Goal: Contribute content

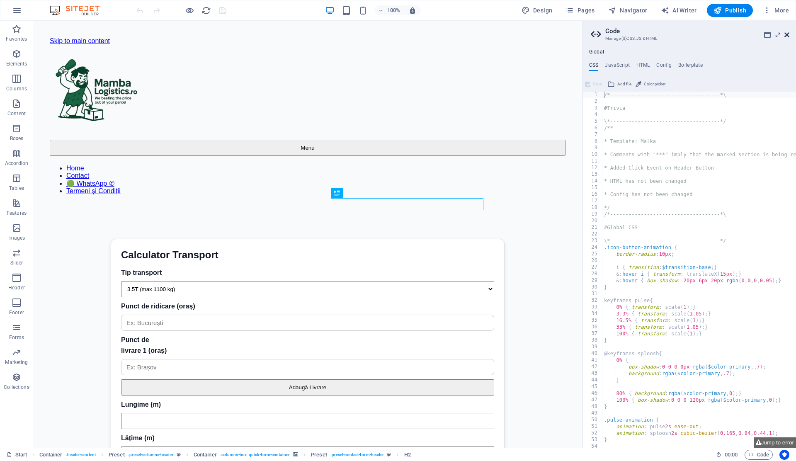
click at [789, 34] on icon at bounding box center [786, 35] width 5 height 7
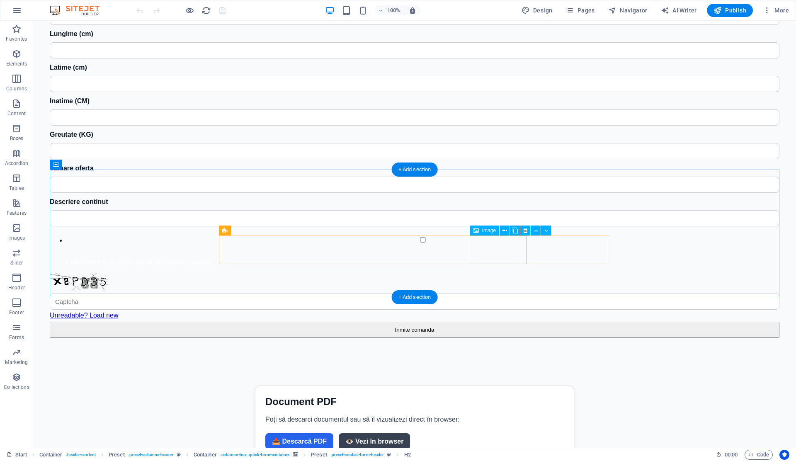
scroll to position [1641, 0]
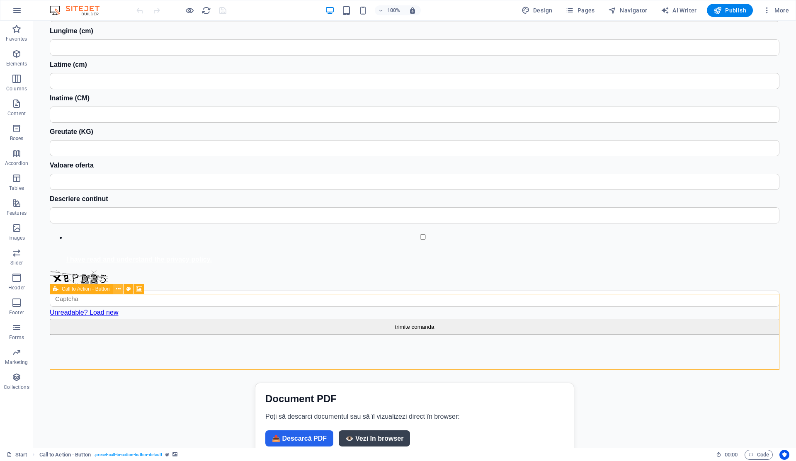
click at [118, 290] on icon at bounding box center [118, 289] width 5 height 9
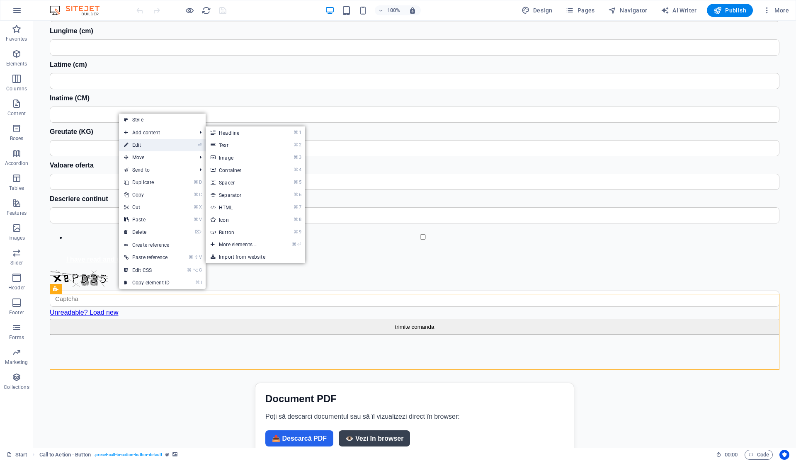
click at [151, 148] on link "⏎ Edit" at bounding box center [147, 145] width 56 height 12
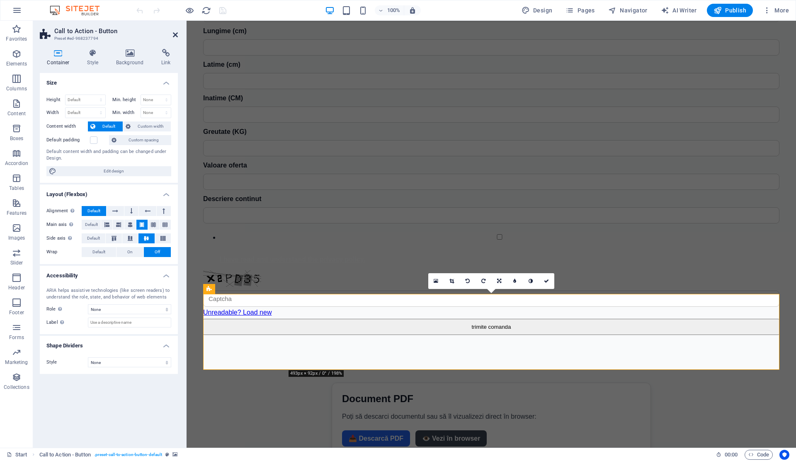
click at [176, 36] on icon at bounding box center [175, 35] width 5 height 7
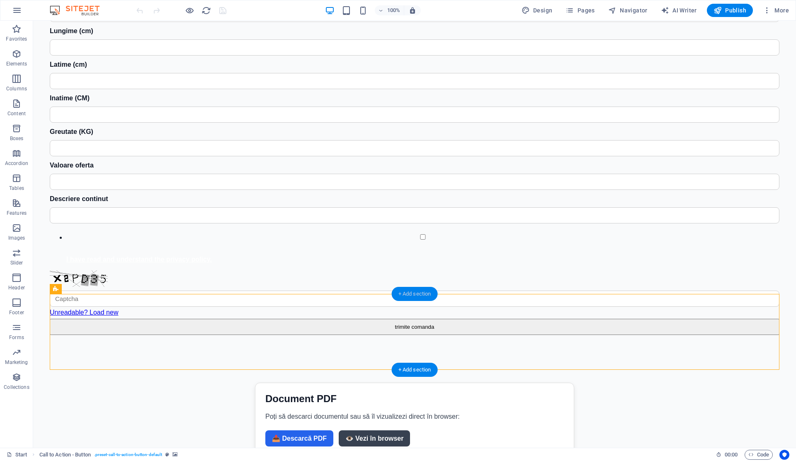
click at [410, 293] on div "+ Add section" at bounding box center [415, 294] width 46 height 14
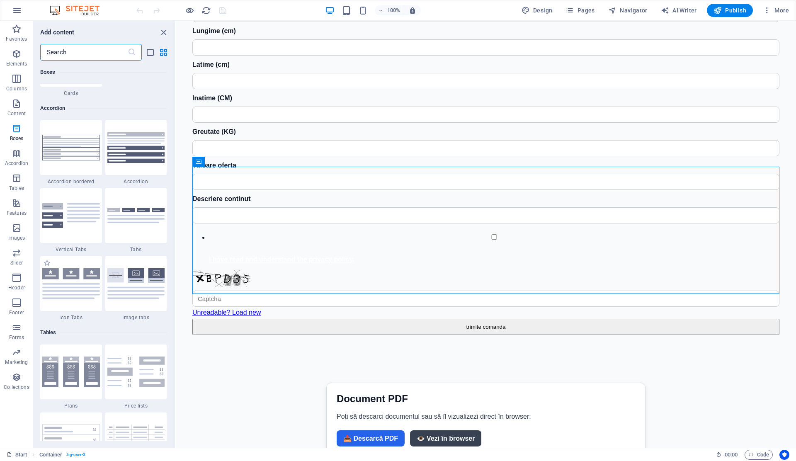
scroll to position [2720, 0]
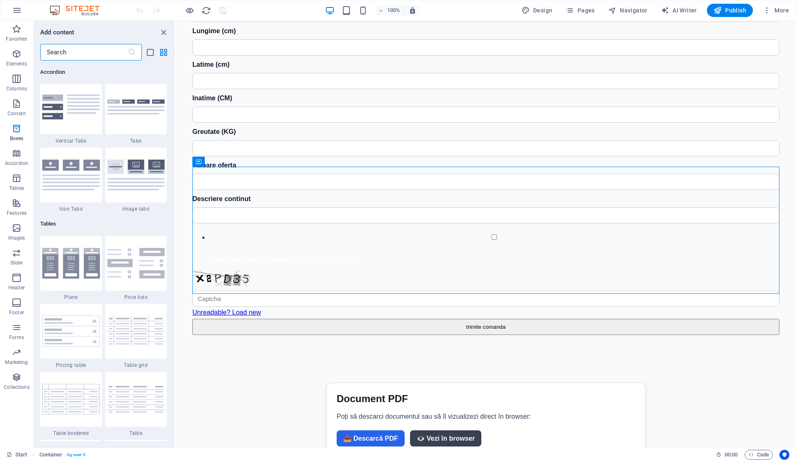
click at [72, 56] on input "text" at bounding box center [83, 52] width 87 height 17
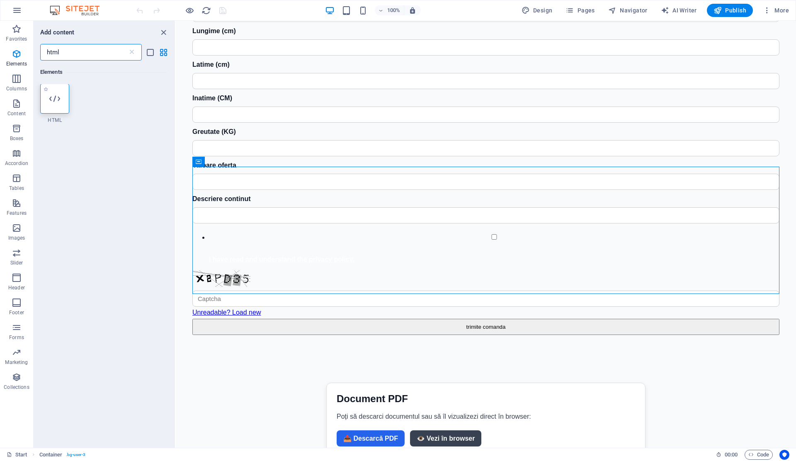
scroll to position [0, 0]
type input "html"
click at [49, 97] on div at bounding box center [54, 99] width 29 height 30
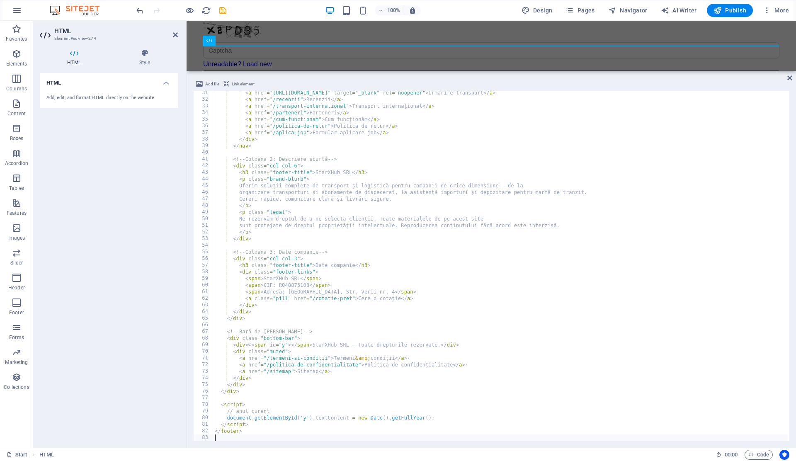
scroll to position [200, 0]
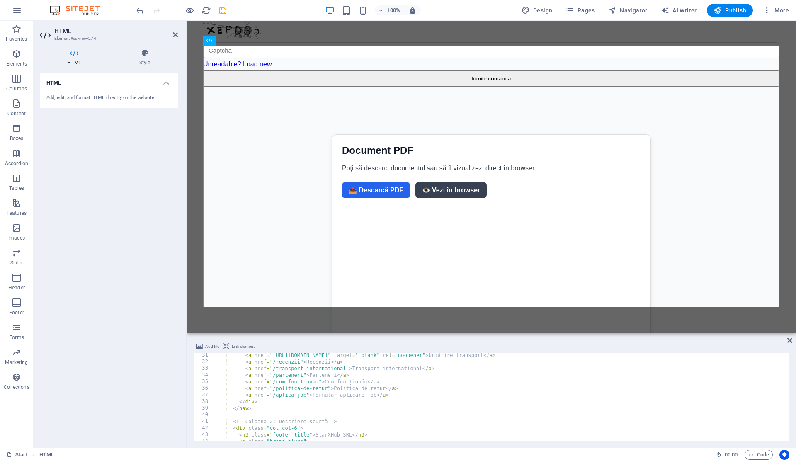
drag, startPoint x: 663, startPoint y: 71, endPoint x: 679, endPoint y: 332, distance: 260.9
click at [679, 332] on div "Drag here to replace the existing content. Press “Ctrl” if you want to create a…" at bounding box center [491, 234] width 609 height 427
click at [274, 372] on div "< a href = "https://wa.me/40750496681?text=Bună%2C%20aș%20dori%20să%20urmăresc%…" at bounding box center [511, 402] width 597 height 100
type textarea "</footer>"
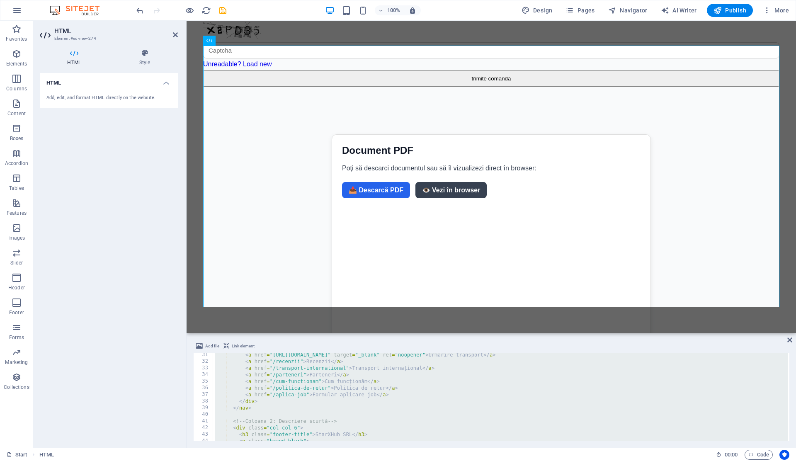
paste textarea
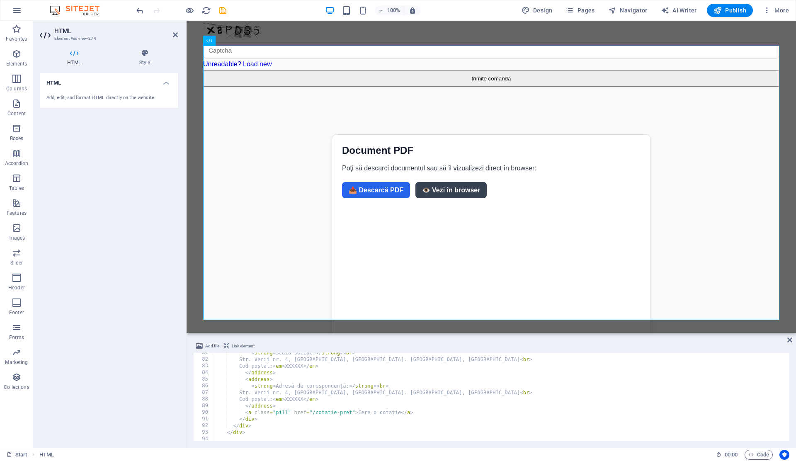
scroll to position [530, 0]
click at [316, 403] on div "< address > < strong > Sediu social: </ strong > < br > Str. Verii nr. 4, Ploie…" at bounding box center [519, 397] width 612 height 100
click at [318, 403] on div "< address > < strong > Sediu social: </ strong > < br > Str. Verii nr. 4, Ploie…" at bounding box center [519, 397] width 612 height 100
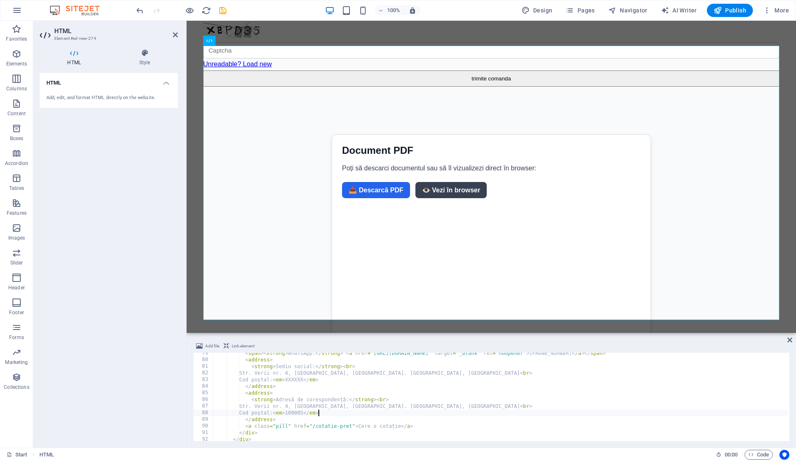
scroll to position [515, 0]
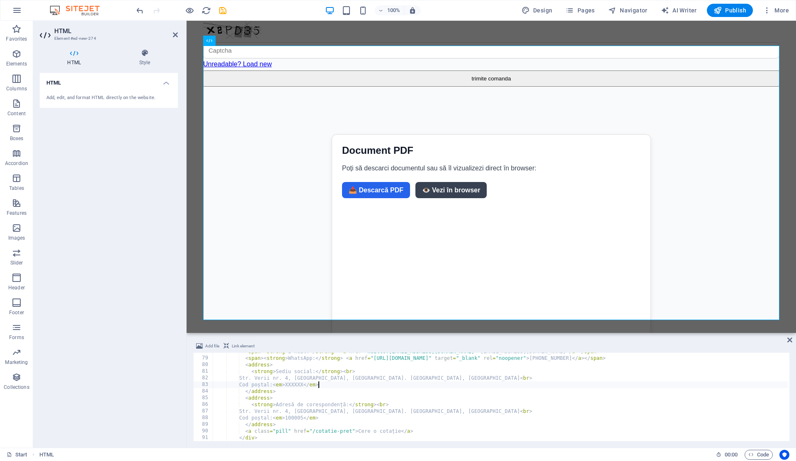
click at [318, 386] on div "< span > < strong > E-mail: </ strong > < a href = "mailto:office@mambalogistic…" at bounding box center [519, 398] width 612 height 100
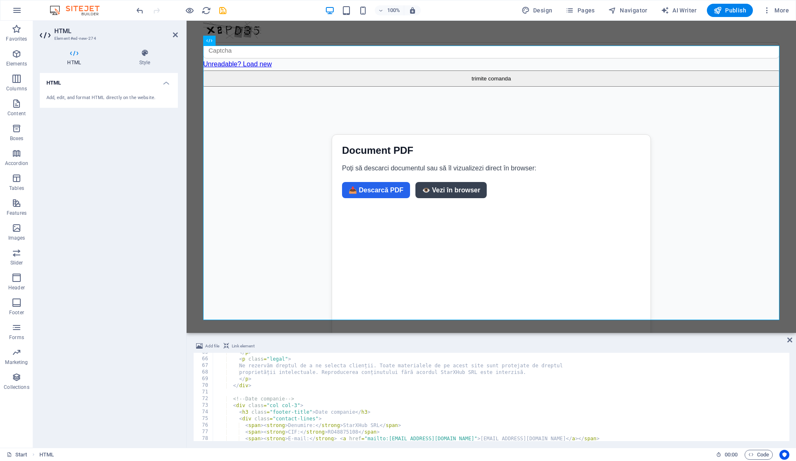
scroll to position [427, 0]
type textarea "Cod poștal: <em>100005</em>"
click at [728, 7] on span "Publish" at bounding box center [729, 10] width 33 height 8
checkbox input "false"
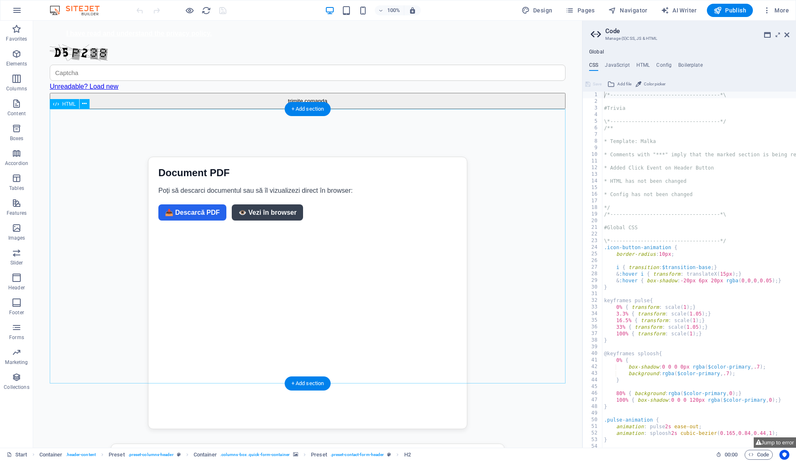
scroll to position [1915, 0]
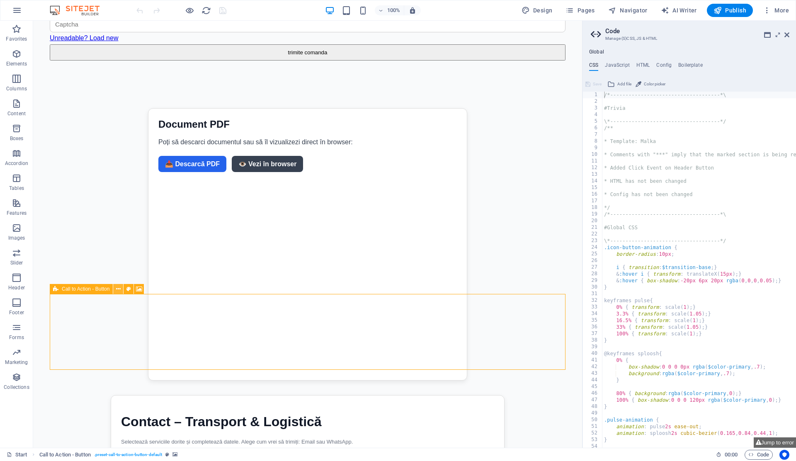
click at [117, 291] on icon at bounding box center [118, 289] width 5 height 9
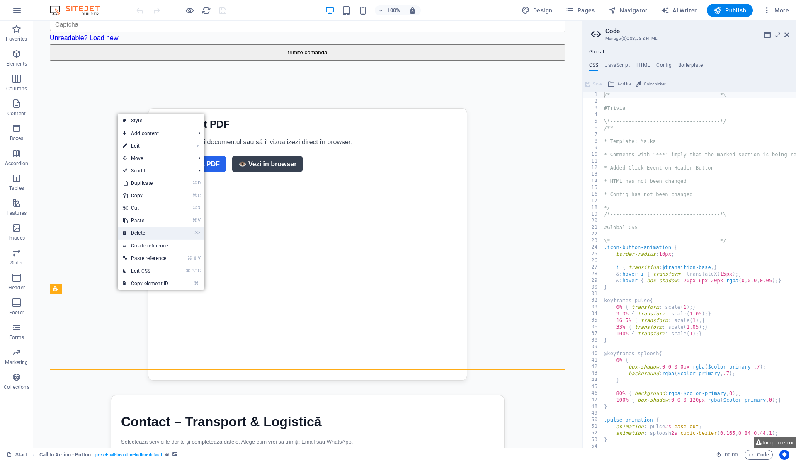
click at [145, 232] on link "⌦ Delete" at bounding box center [146, 233] width 56 height 12
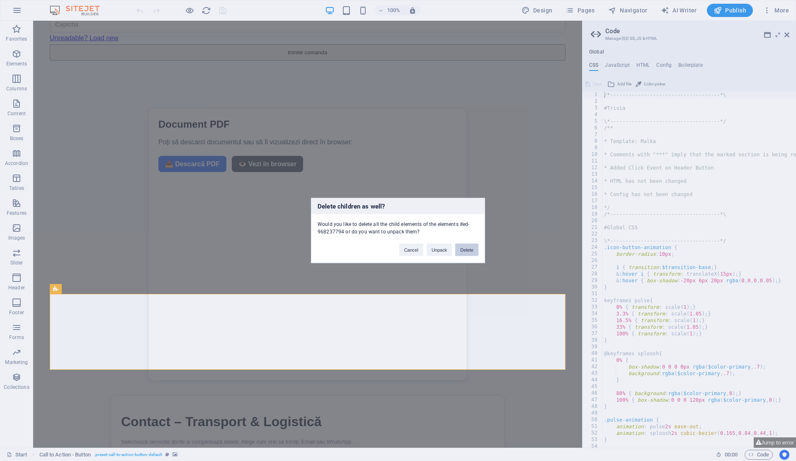
click at [473, 252] on button "Delete" at bounding box center [466, 250] width 23 height 12
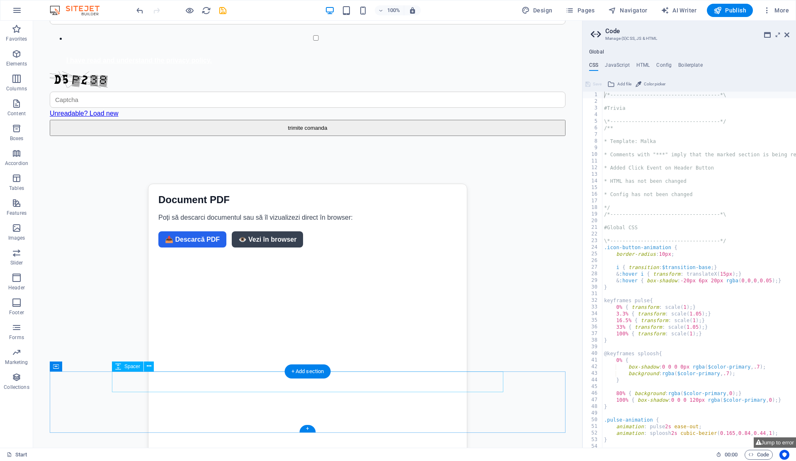
scroll to position [1818, 0]
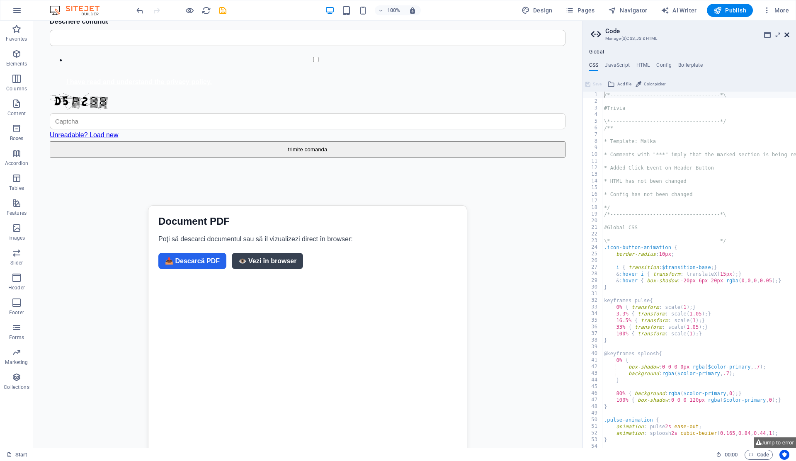
click at [786, 38] on link at bounding box center [786, 35] width 5 height 7
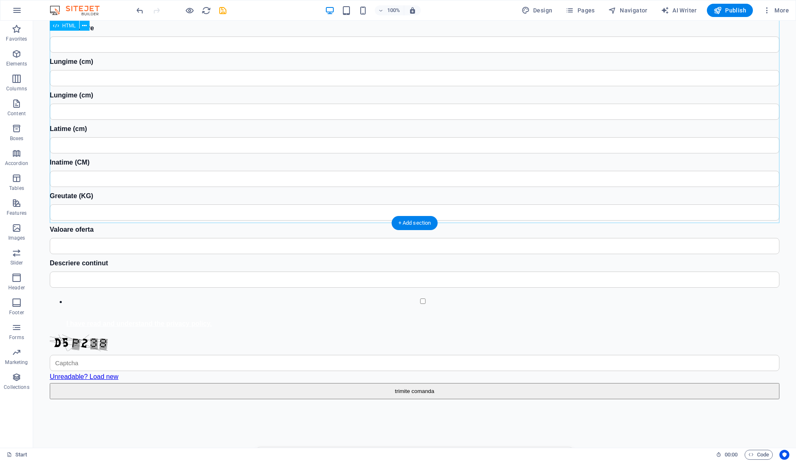
scroll to position [1570, 0]
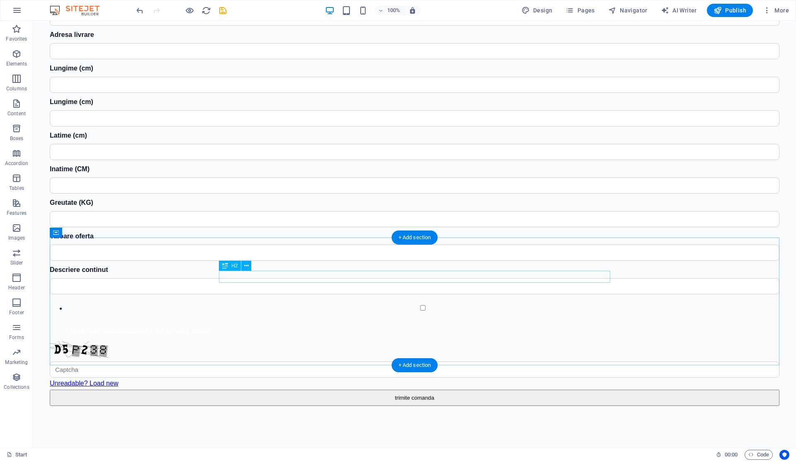
click at [244, 267] on icon at bounding box center [246, 266] width 5 height 9
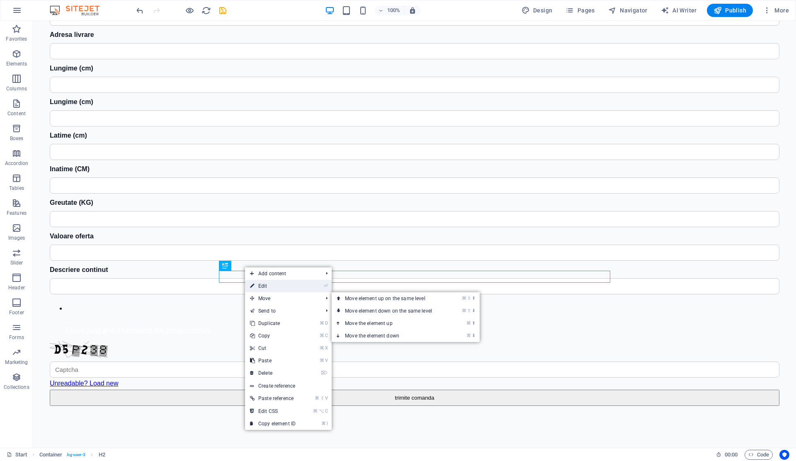
click at [268, 291] on link "⏎ Edit" at bounding box center [273, 286] width 56 height 12
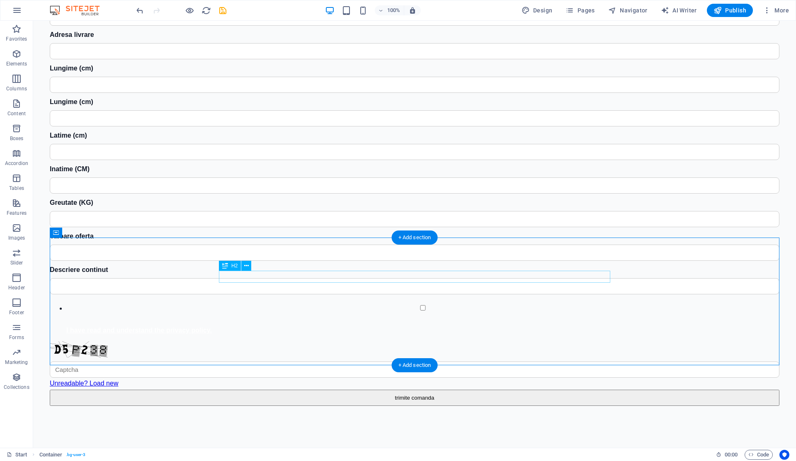
click at [245, 266] on icon at bounding box center [246, 266] width 5 height 9
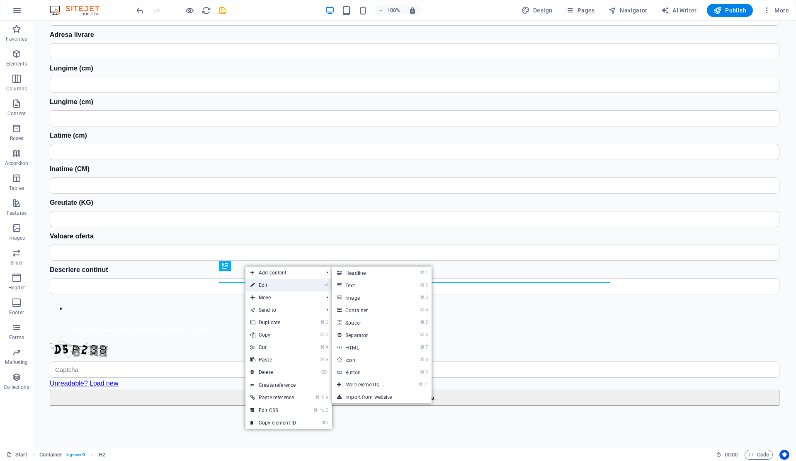
click at [264, 281] on link "⏎ Edit" at bounding box center [273, 285] width 56 height 12
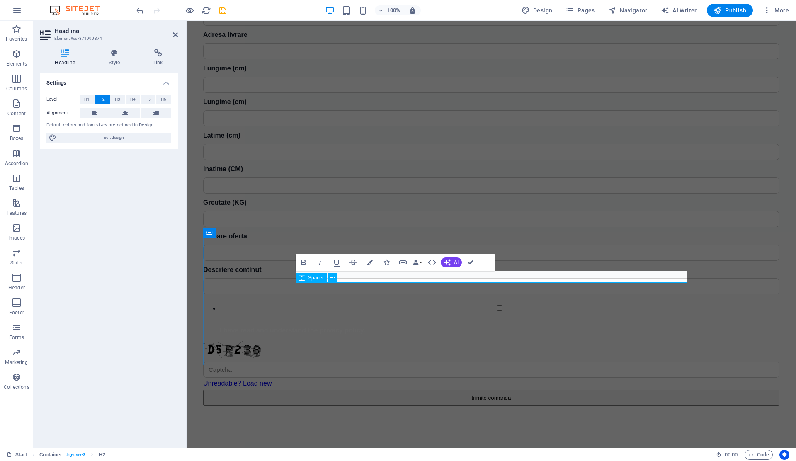
drag, startPoint x: 542, startPoint y: 280, endPoint x: 403, endPoint y: 284, distance: 138.9
drag, startPoint x: 545, startPoint y: 277, endPoint x: 431, endPoint y: 280, distance: 114.5
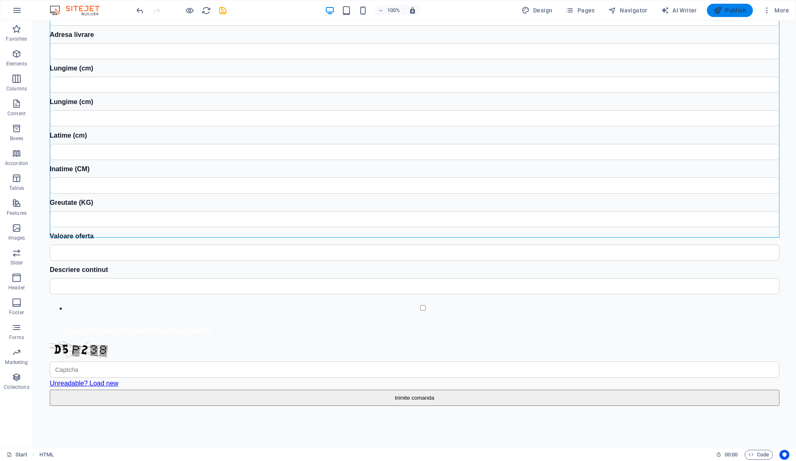
click at [730, 14] on span "Publish" at bounding box center [729, 10] width 33 height 8
checkbox input "false"
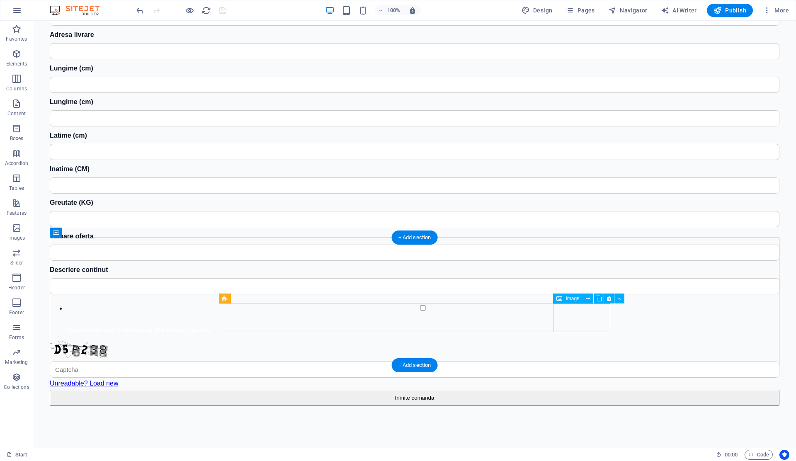
scroll to position [1840, 0]
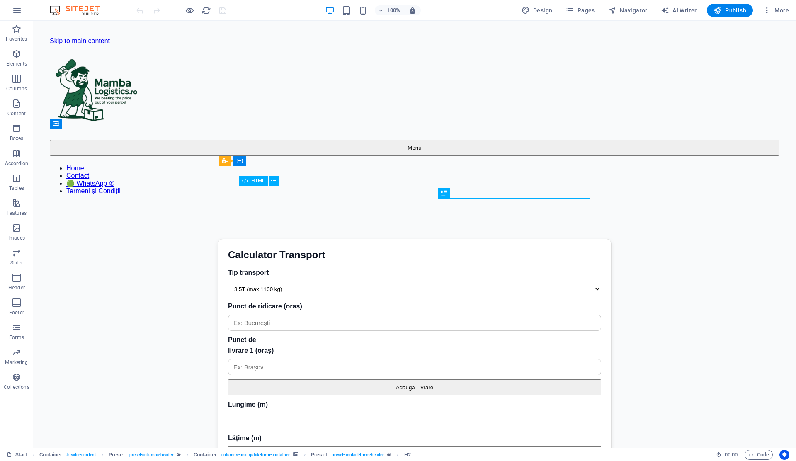
drag, startPoint x: 305, startPoint y: 199, endPoint x: 272, endPoint y: 178, distance: 39.1
click at [272, 239] on div "Calculator Transport Calculator Transport Tip transport 3.5T (max 1100 kg) 7.5T…" at bounding box center [415, 427] width 730 height 376
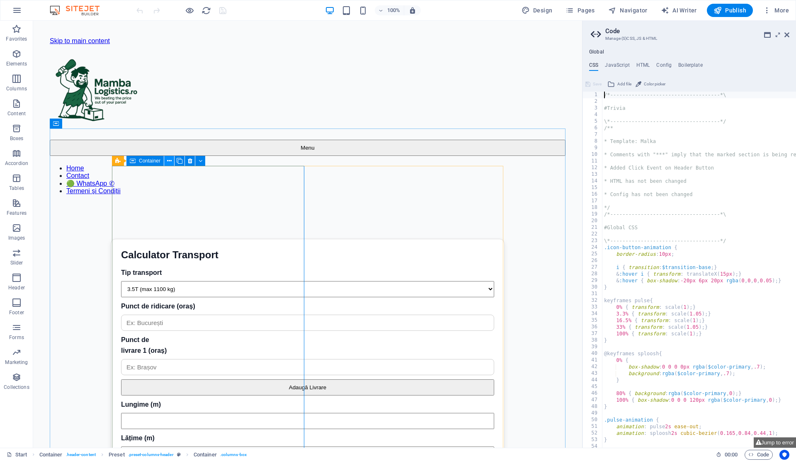
click at [170, 162] on icon at bounding box center [169, 161] width 5 height 9
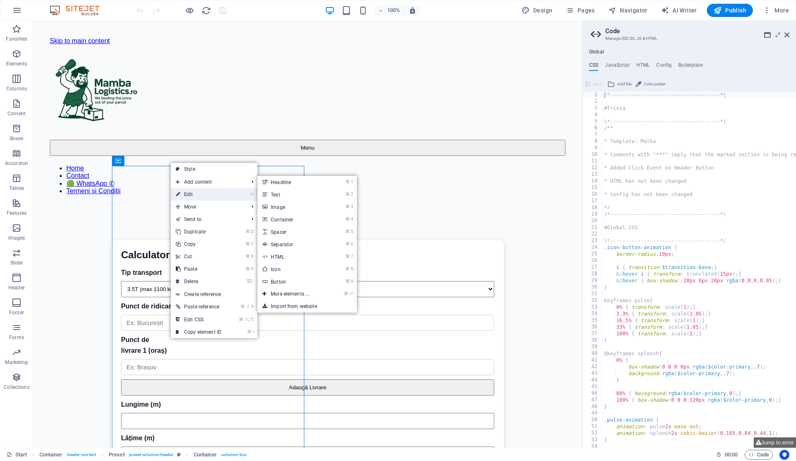
click at [192, 196] on link "⏎ Edit" at bounding box center [199, 194] width 56 height 12
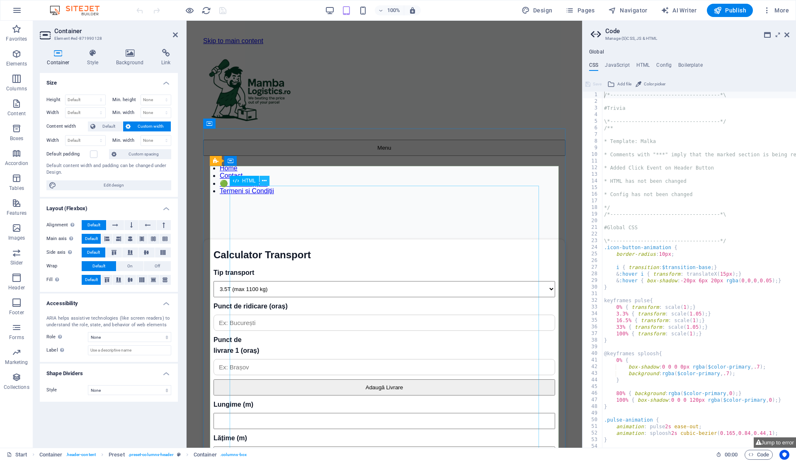
click at [264, 180] on icon at bounding box center [264, 181] width 5 height 9
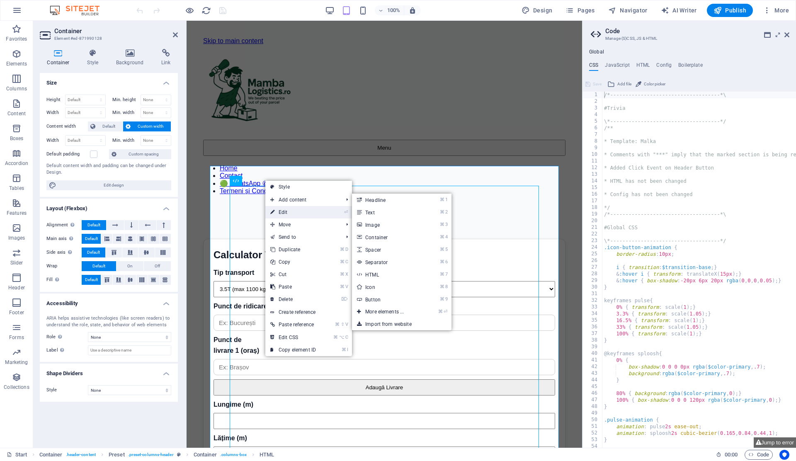
click at [285, 209] on link "⏎ Edit" at bounding box center [293, 212] width 56 height 12
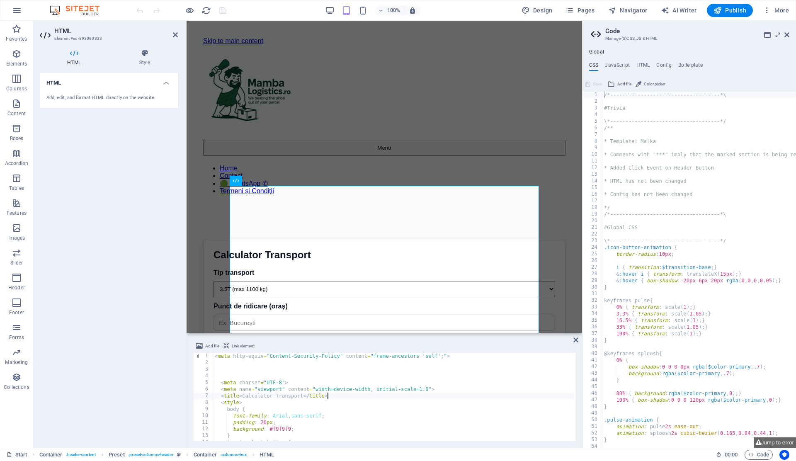
click at [332, 393] on div "< meta http-equiv = "Content-Security-Policy" content = "frame-ancestors 'self'…" at bounding box center [424, 403] width 423 height 100
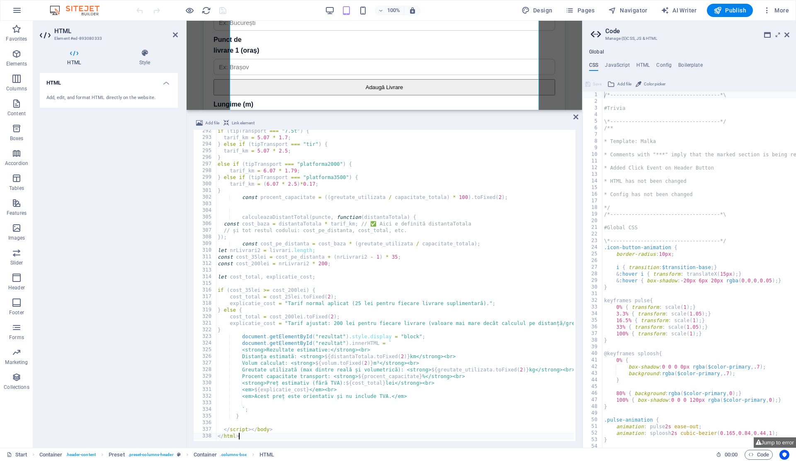
scroll to position [1932, 0]
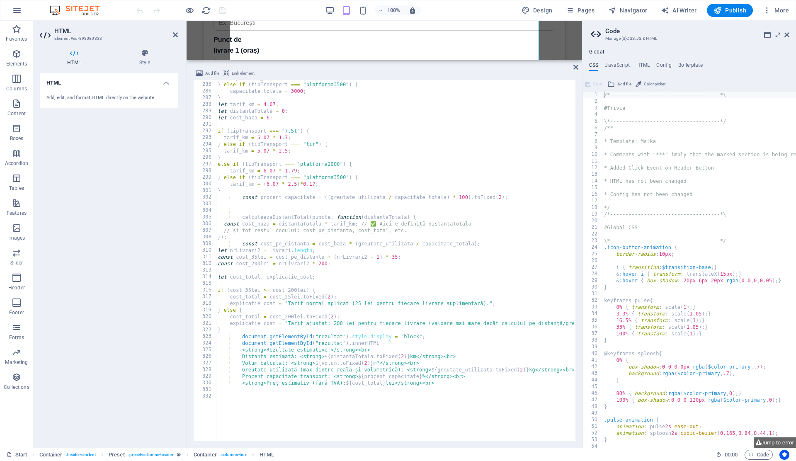
drag, startPoint x: 356, startPoint y: 334, endPoint x: 386, endPoint y: 60, distance: 275.6
click at [386, 60] on div "H2 Container Preset Container Preset Menu Bar Spacer Spacer Preset Container HT…" at bounding box center [385, 234] width 396 height 427
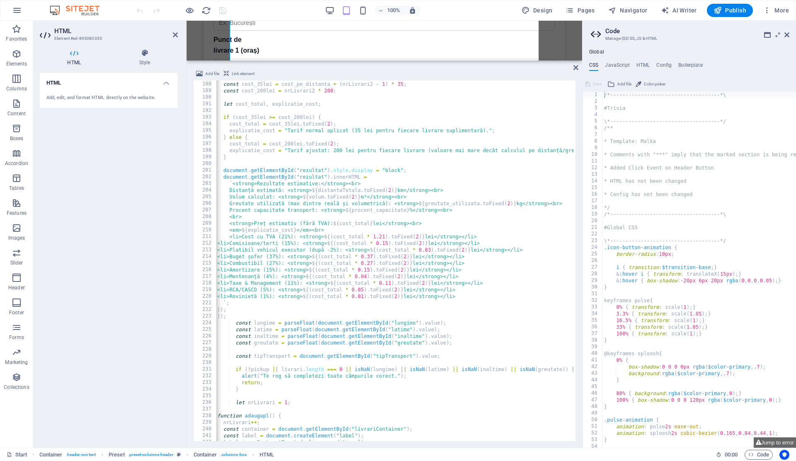
scroll to position [0, 0]
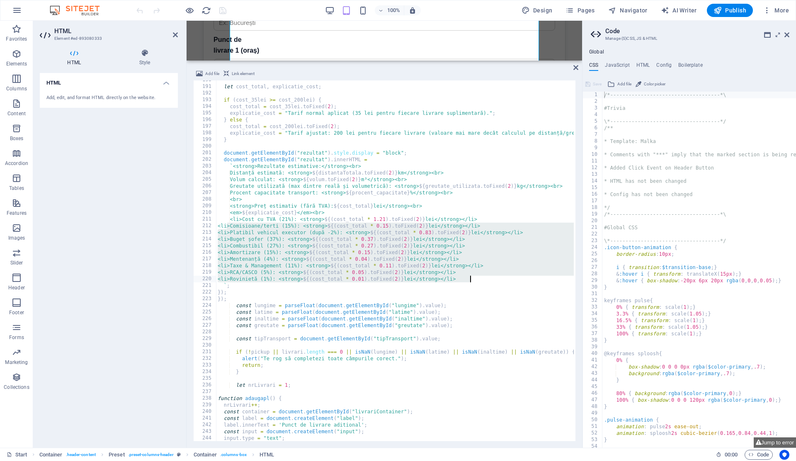
drag, startPoint x: 228, startPoint y: 226, endPoint x: 495, endPoint y: 281, distance: 272.5
click at [495, 281] on div "let cost_total , explicatie_cost ; if ( cost_35lei >= cost_200lei ) { cost_tota…" at bounding box center [409, 263] width 387 height 372
type textarea "<li>RCA/CASCO (5%): <strong>${(cost_total * 0.05).toFixed(2)} lei</strong></li>…"
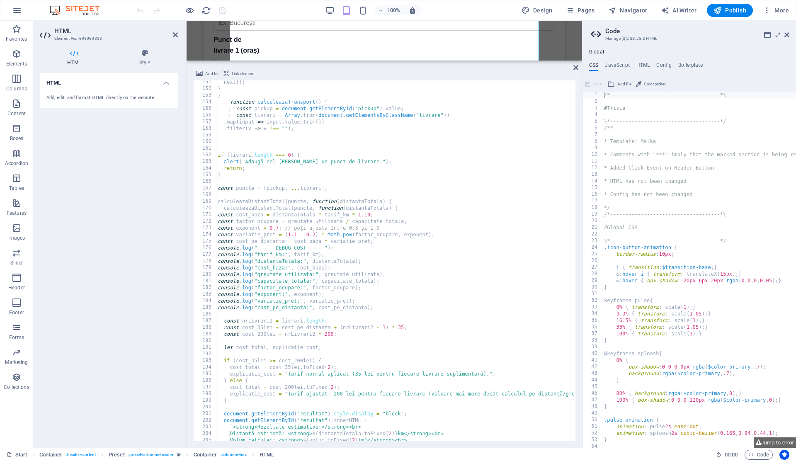
scroll to position [979, 0]
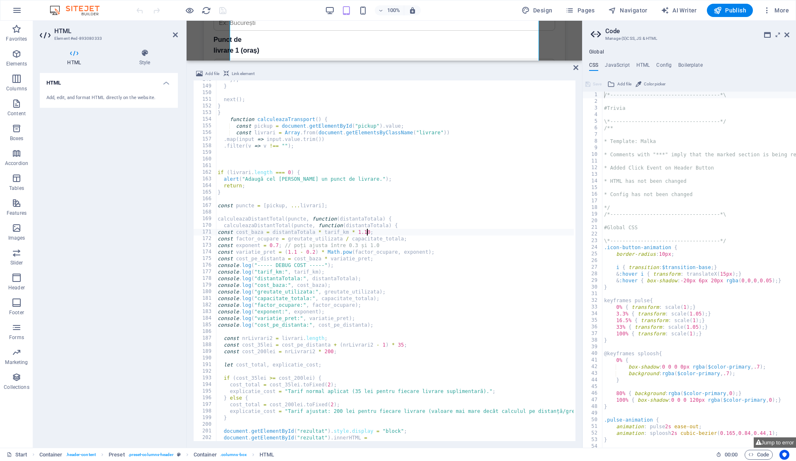
click at [367, 232] on div "}) ; } next ( ) ; } } function calculeazaTransport ( ) { const pickup = documen…" at bounding box center [409, 262] width 387 height 372
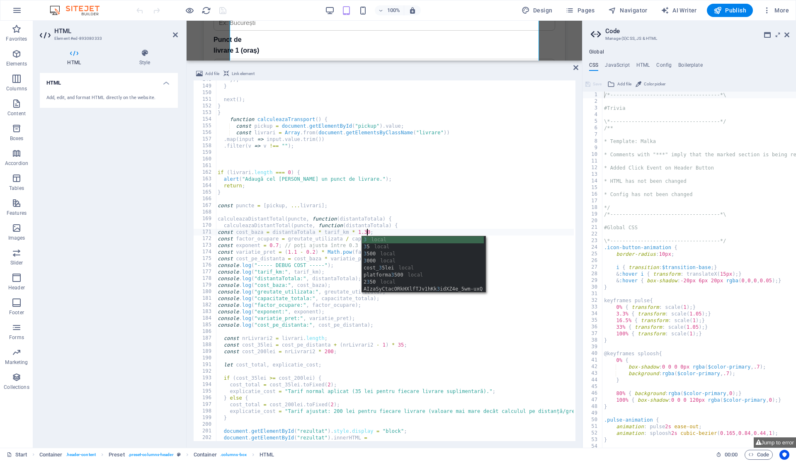
scroll to position [0, 12]
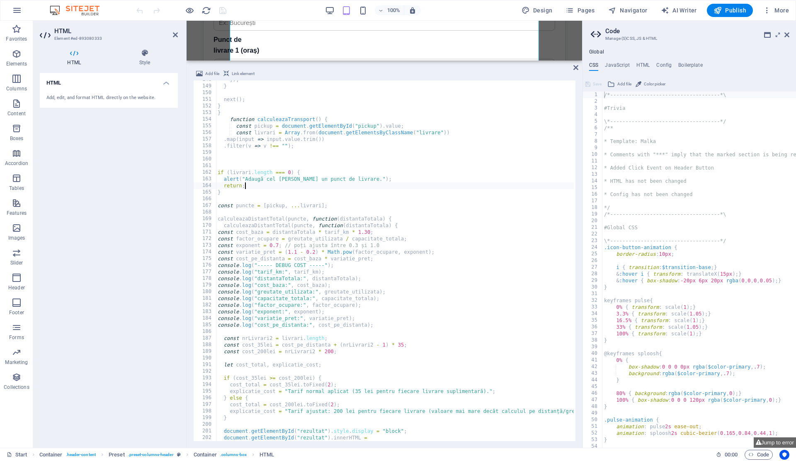
click at [463, 187] on div "}) ; } next ( ) ; } } function calculeazaTransport ( ) { const pickup = documen…" at bounding box center [409, 262] width 387 height 372
type textarea "return;"
click at [730, 10] on span "Publish" at bounding box center [729, 10] width 33 height 8
checkbox input "false"
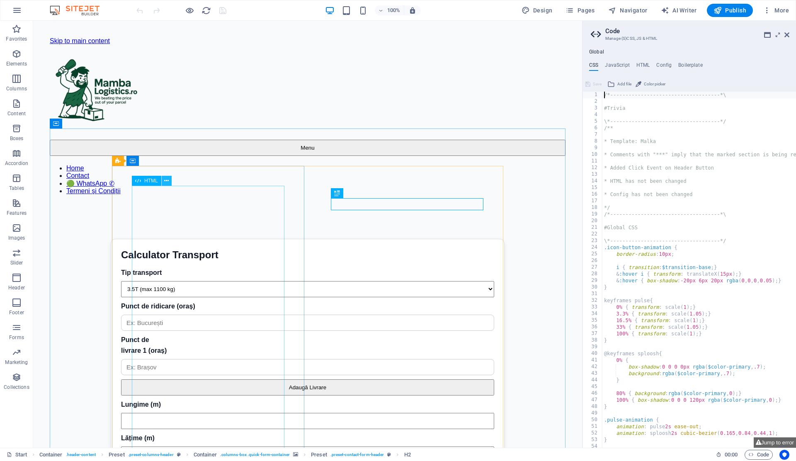
click at [166, 184] on icon at bounding box center [166, 181] width 5 height 9
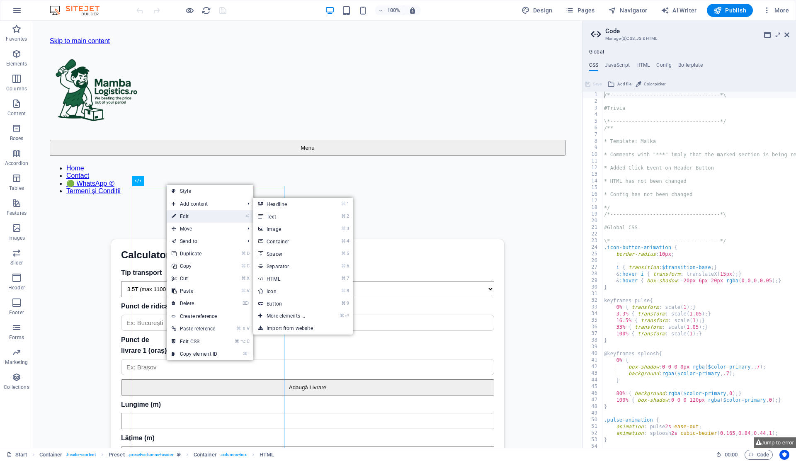
click at [186, 216] on link "⏎ Edit" at bounding box center [195, 216] width 56 height 12
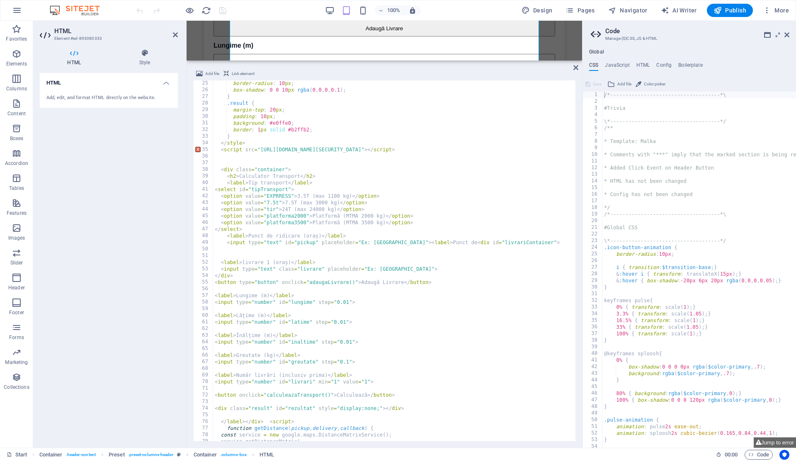
scroll to position [160, 0]
drag, startPoint x: 395, startPoint y: 150, endPoint x: 513, endPoint y: 152, distance: 117.7
click at [513, 152] on div "border-radius : 10 px ; box-shadow : 0 0 10 px rgba ( 0 , 0 , 0 , 0.1 ) ; } .re…" at bounding box center [406, 266] width 387 height 372
type textarea "<script src="https://maps.googleapis.com/maps/api/js?key=AIzaSyCtacORkHXlfTJv1h…"
click at [735, 8] on span "Publish" at bounding box center [729, 10] width 33 height 8
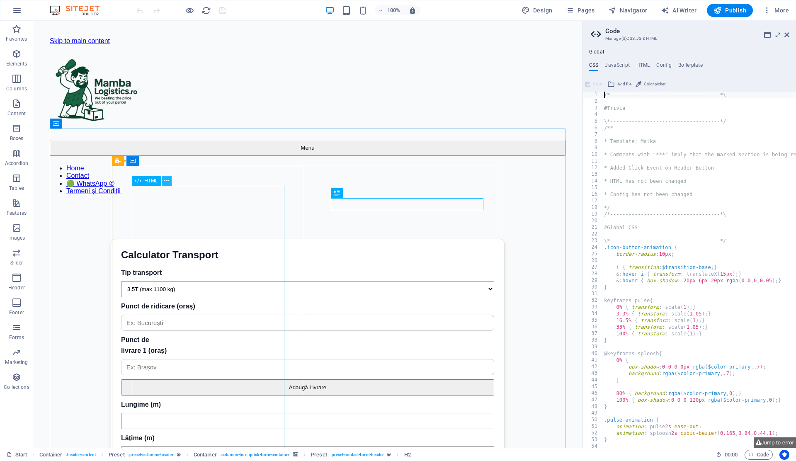
click at [169, 181] on button at bounding box center [167, 181] width 10 height 10
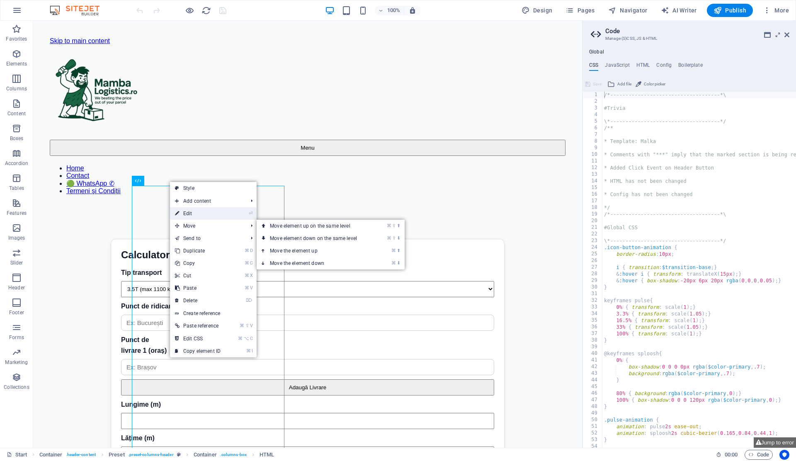
click at [196, 216] on link "⏎ Edit" at bounding box center [198, 213] width 56 height 12
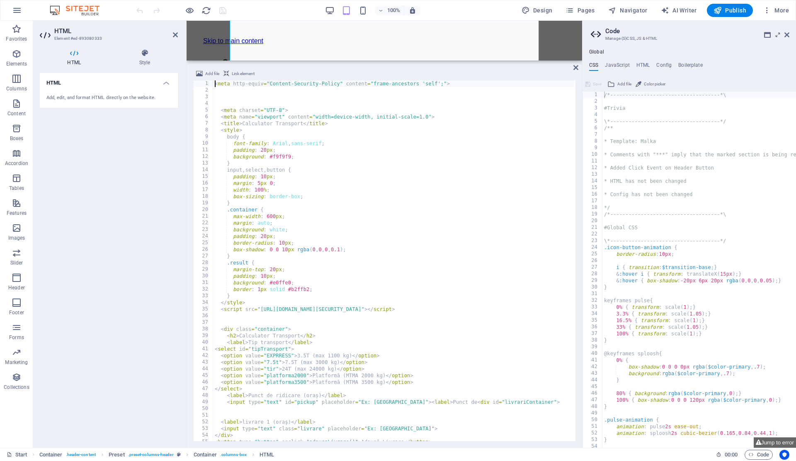
scroll to position [359, 0]
drag, startPoint x: 395, startPoint y: 309, endPoint x: 514, endPoint y: 311, distance: 119.0
click at [514, 311] on div "< meta http-equiv = "Content-Security-Policy" content = "frame-ancestors 'self'…" at bounding box center [406, 266] width 387 height 372
type textarea "<script src="[URL][DOMAIN_NAME][SECURITY_DATA]"></script>"
click at [728, 9] on span "Publish" at bounding box center [729, 10] width 33 height 8
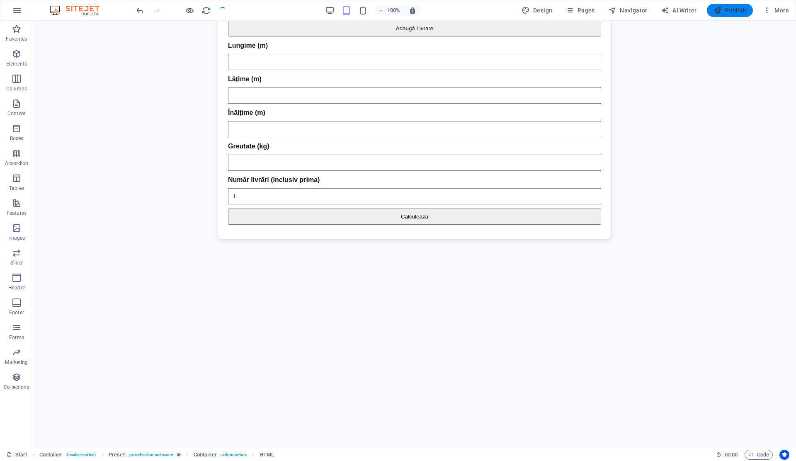
checkbox input "false"
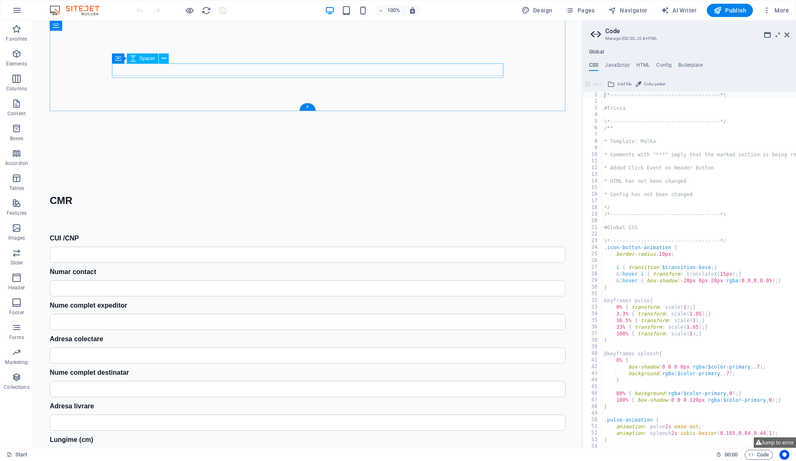
scroll to position [1198, 0]
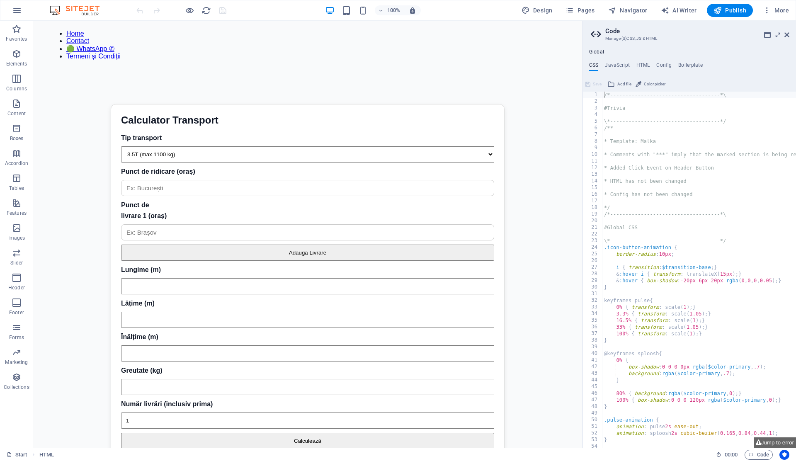
scroll to position [0, 0]
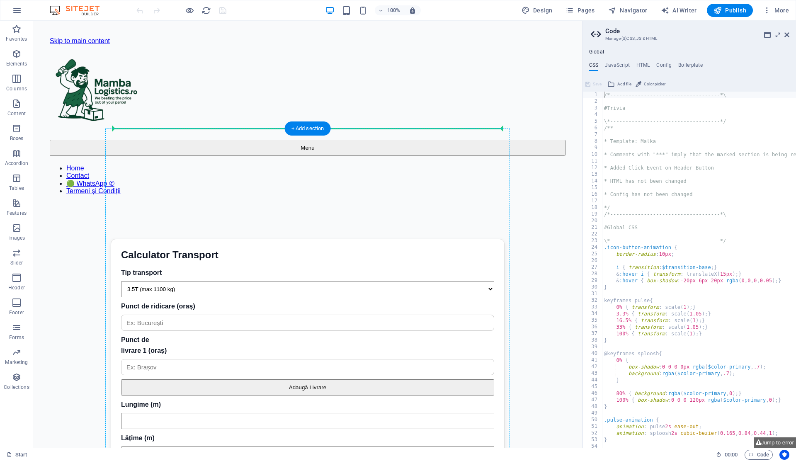
drag, startPoint x: 92, startPoint y: 129, endPoint x: 129, endPoint y: 128, distance: 36.9
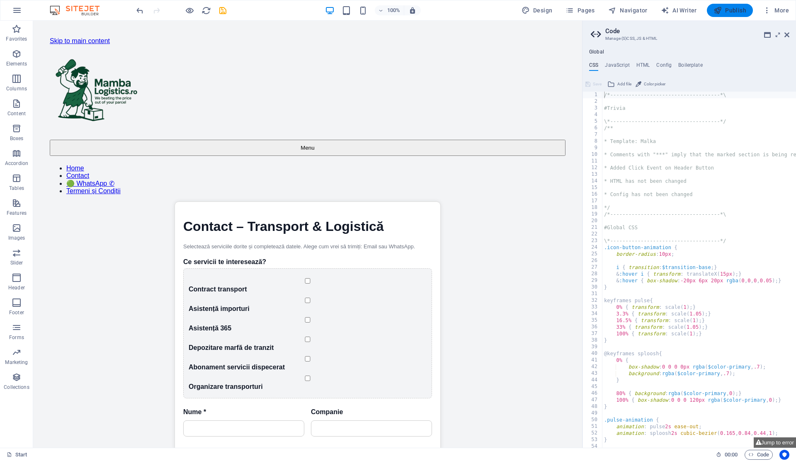
click at [738, 7] on span "Publish" at bounding box center [729, 10] width 33 height 8
checkbox input "false"
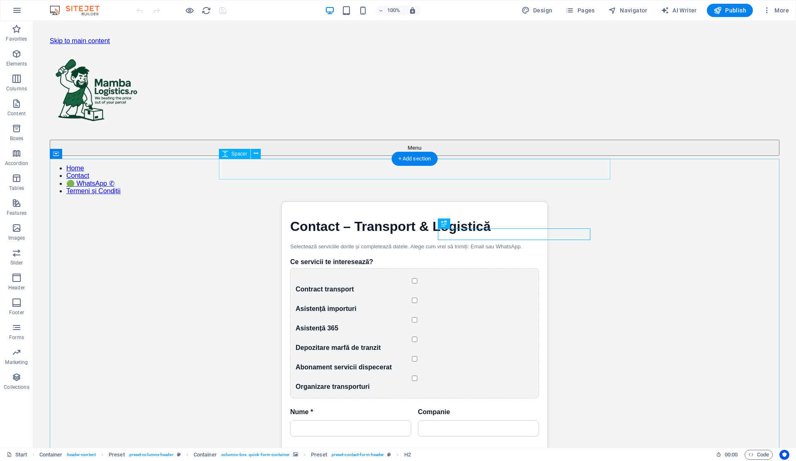
scroll to position [473, 0]
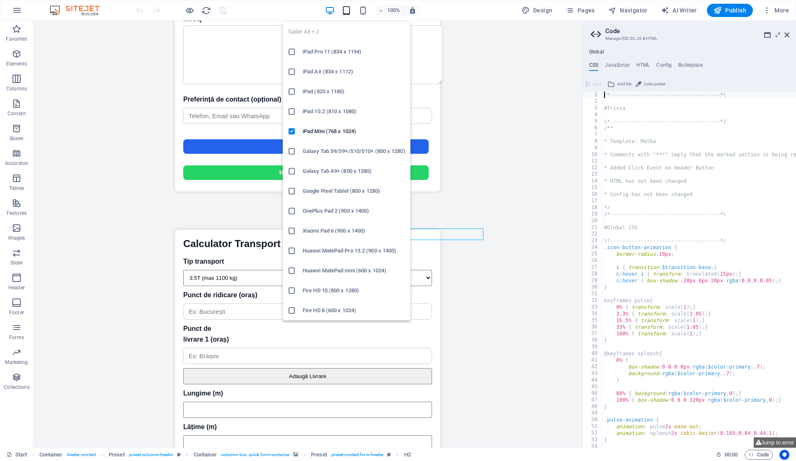
click at [347, 10] on icon "button" at bounding box center [347, 11] width 10 height 10
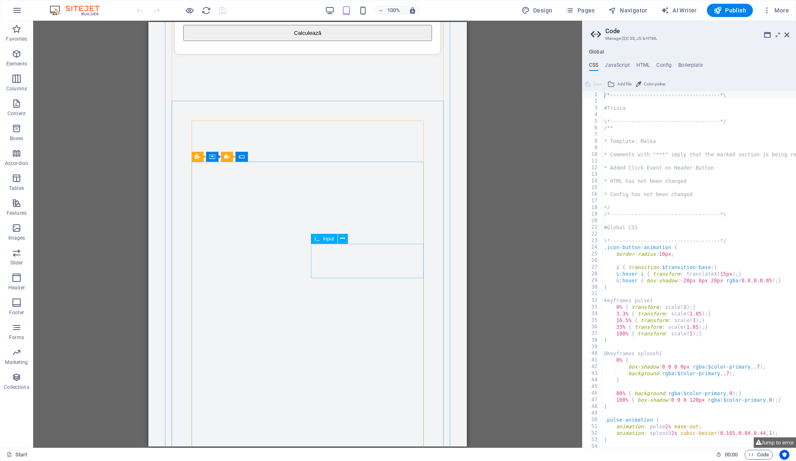
scroll to position [945, 0]
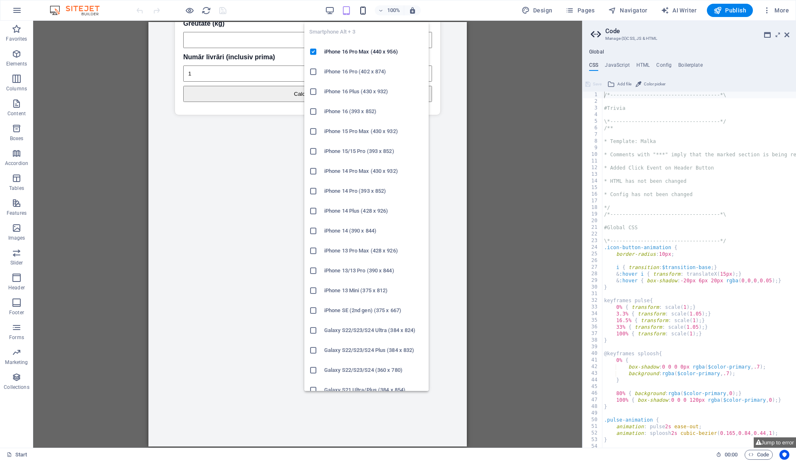
click at [365, 13] on icon "button" at bounding box center [363, 11] width 10 height 10
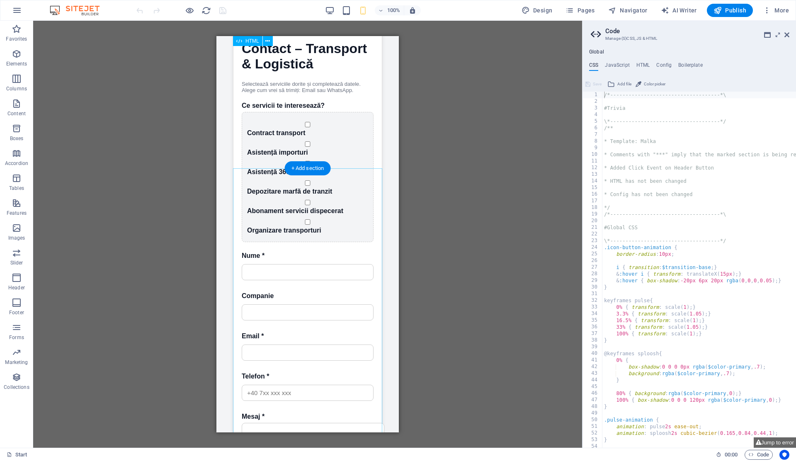
scroll to position [0, 0]
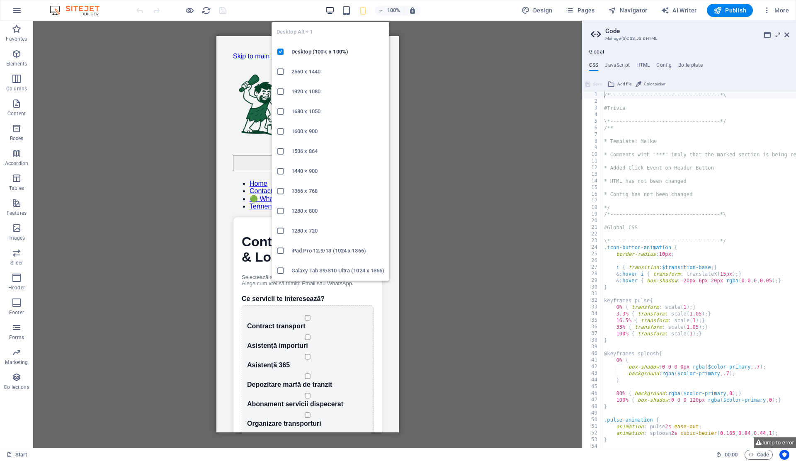
click at [330, 7] on icon "button" at bounding box center [330, 11] width 10 height 10
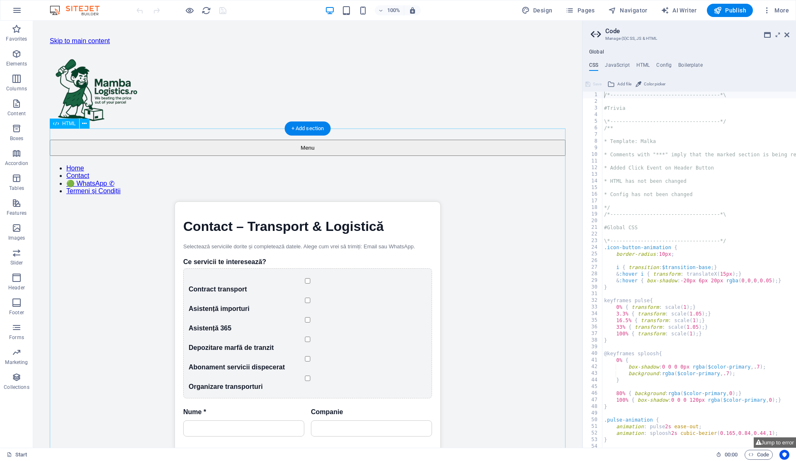
click at [309, 201] on div "Contact – Transport & Logistică Contact – Transport & Logistică Selectează serv…" at bounding box center [308, 433] width 516 height 464
click at [82, 123] on icon at bounding box center [84, 123] width 5 height 9
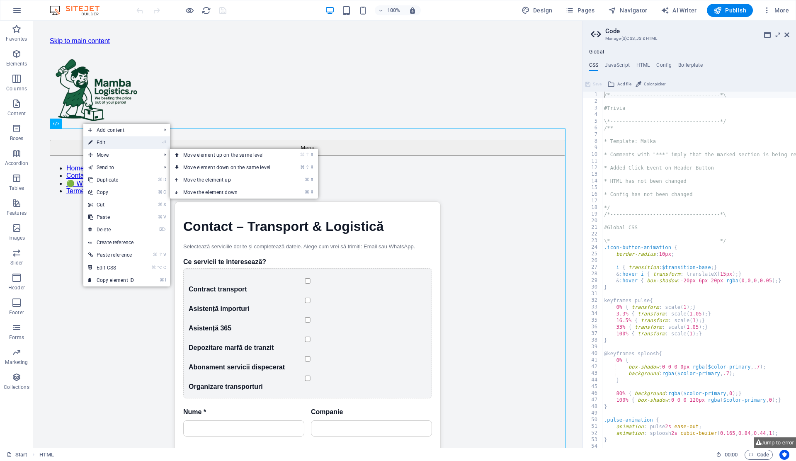
click at [117, 146] on link "⏎ Edit" at bounding box center [111, 142] width 56 height 12
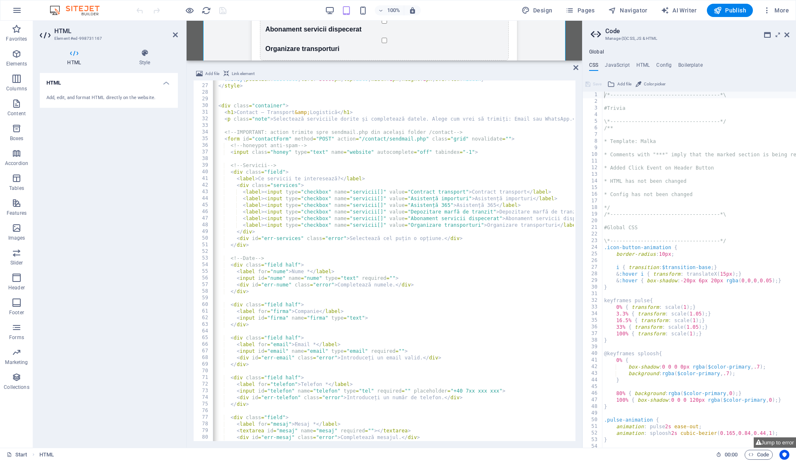
scroll to position [0, 2]
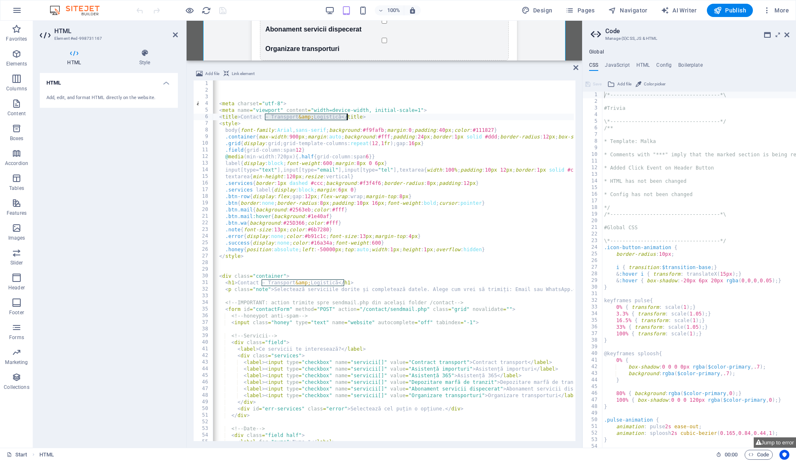
drag, startPoint x: 264, startPoint y: 119, endPoint x: 346, endPoint y: 119, distance: 82.1
click at [346, 119] on div "< meta charset = "utf-8" > < meta name = "viewport" content = "width=device-wid…" at bounding box center [471, 266] width 521 height 372
type textarea "<title>Contact</title>"
click at [715, 9] on icon "button" at bounding box center [717, 10] width 8 height 8
checkbox input "false"
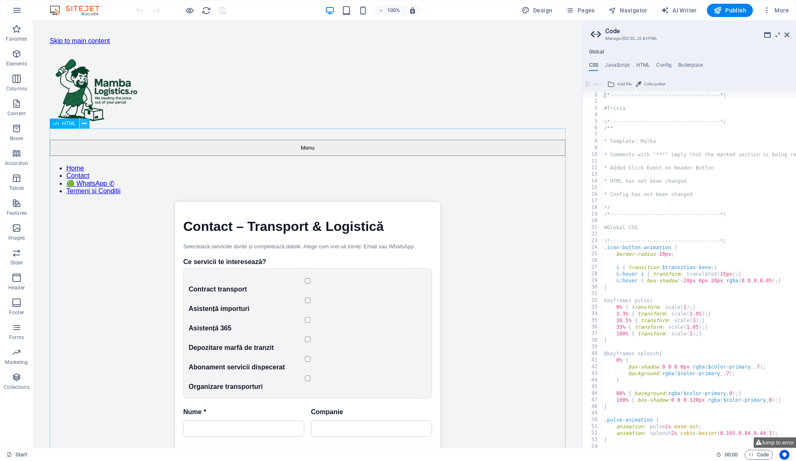
click at [80, 124] on button at bounding box center [85, 124] width 10 height 10
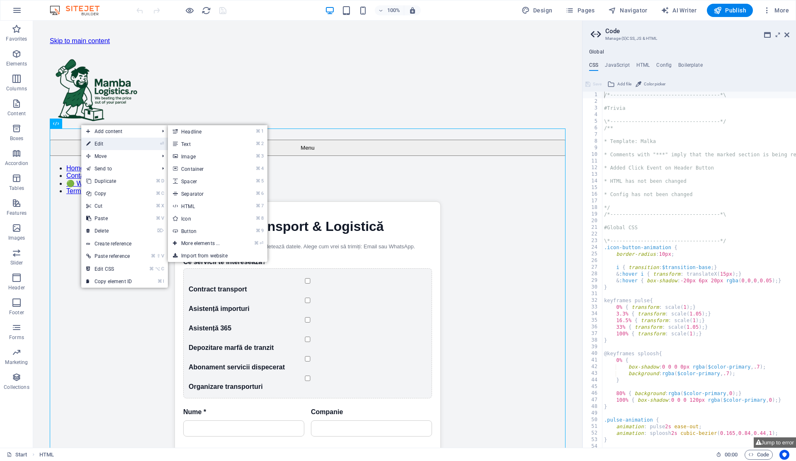
click at [104, 147] on link "⏎ Edit" at bounding box center [109, 144] width 56 height 12
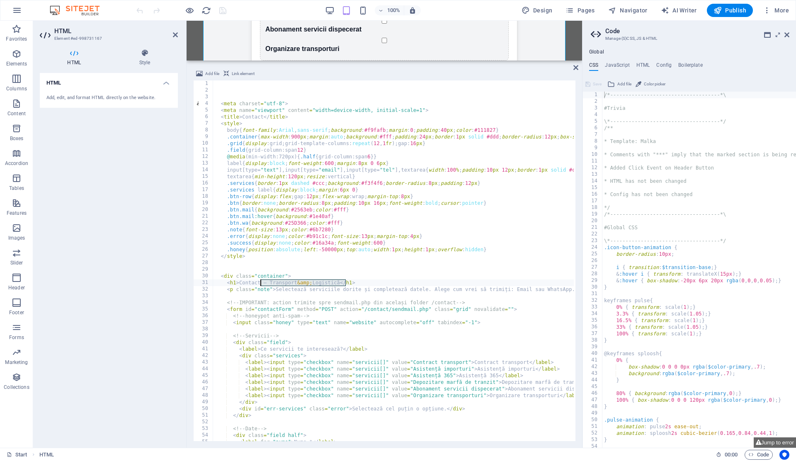
drag, startPoint x: 345, startPoint y: 283, endPoint x: 262, endPoint y: 285, distance: 82.5
click at [262, 285] on div "< meta charset = "utf-8" > < meta name = "viewport" content = "width=device-wid…" at bounding box center [473, 266] width 521 height 372
type textarea "<h1>Contact</h1>"
click at [738, 13] on span "Publish" at bounding box center [729, 10] width 33 height 8
checkbox input "false"
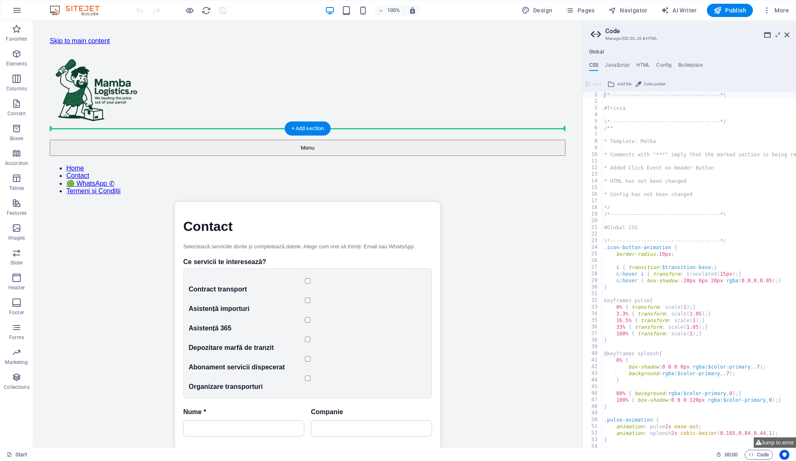
drag, startPoint x: 74, startPoint y: 109, endPoint x: 133, endPoint y: 146, distance: 69.8
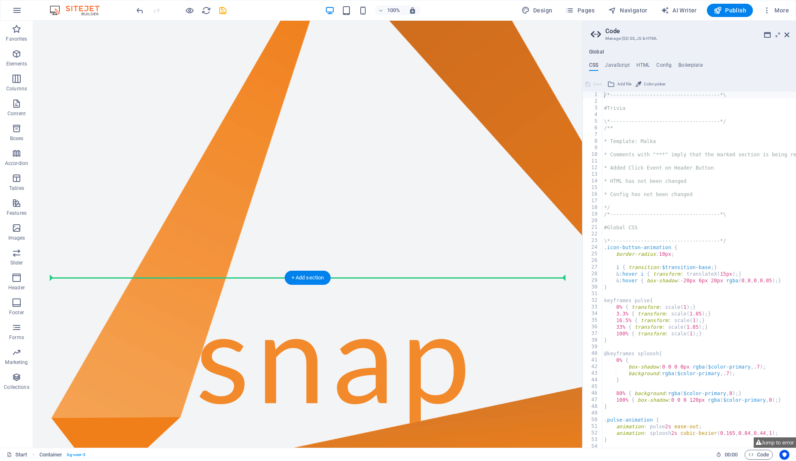
scroll to position [511, 0]
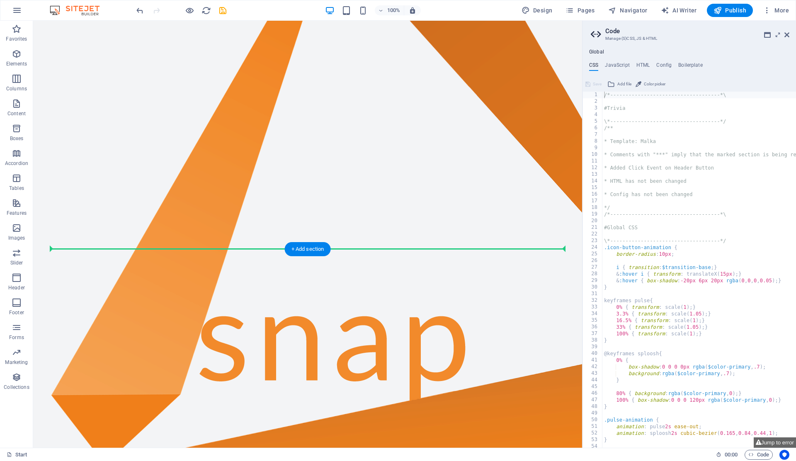
drag, startPoint x: 230, startPoint y: 154, endPoint x: 247, endPoint y: 242, distance: 89.5
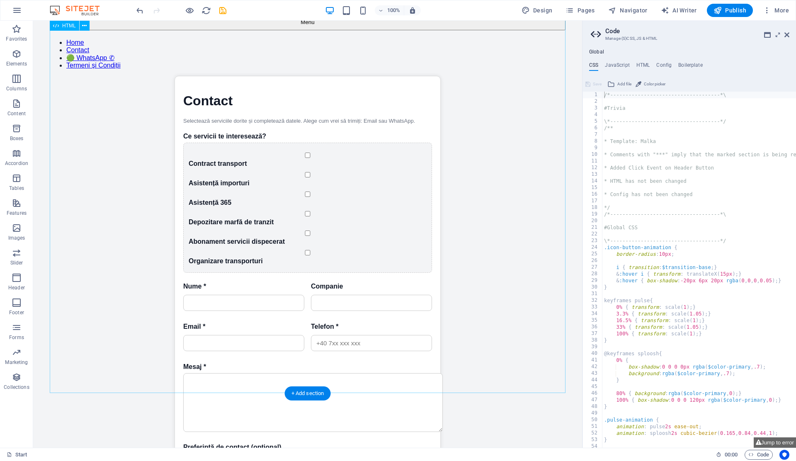
scroll to position [0, 0]
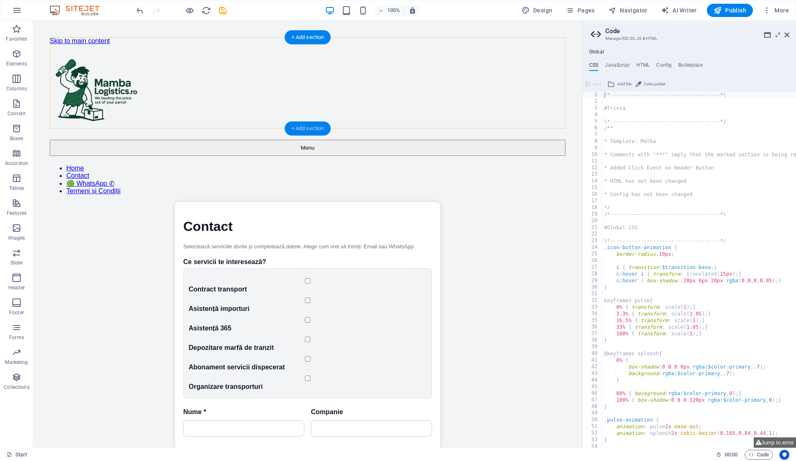
click at [302, 127] on div "+ Add section" at bounding box center [308, 128] width 46 height 14
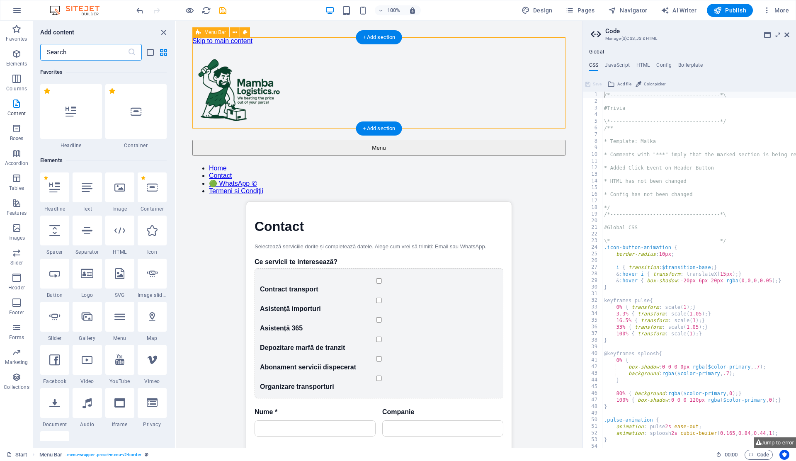
scroll to position [1451, 0]
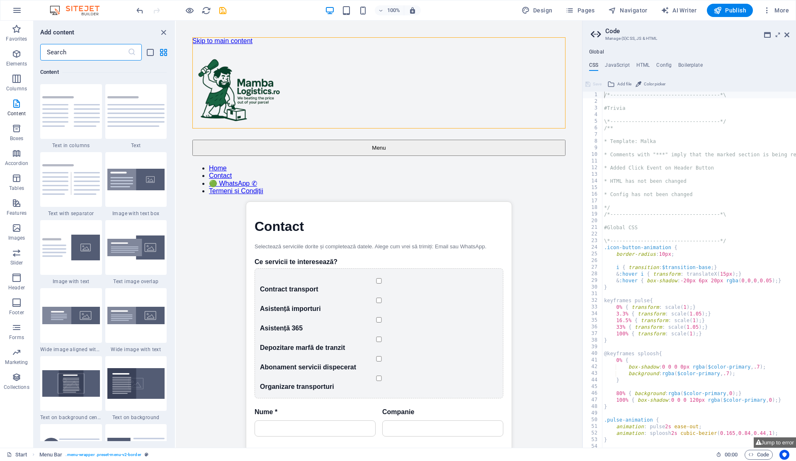
click at [84, 54] on input "text" at bounding box center [83, 52] width 87 height 17
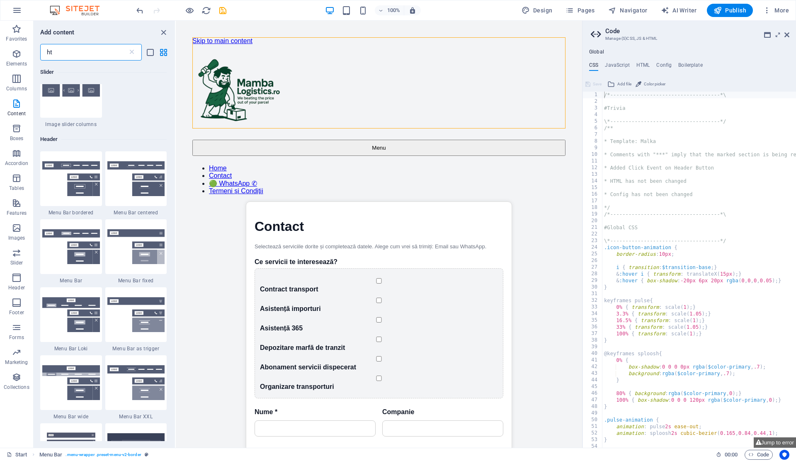
scroll to position [0, 0]
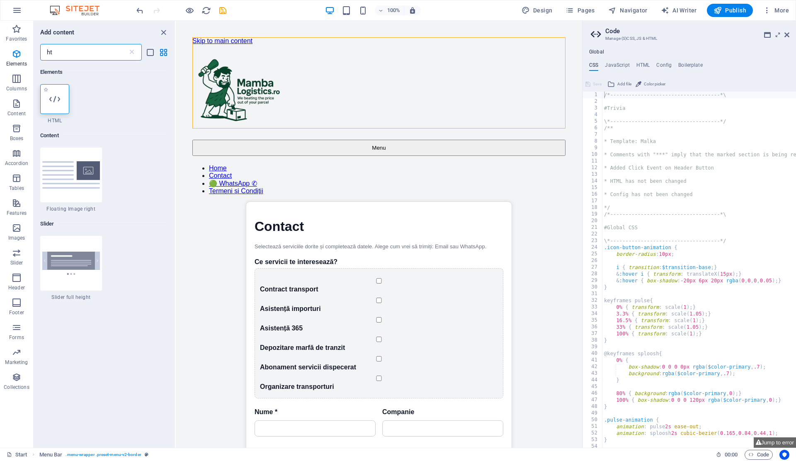
type input "ht"
click at [54, 104] on icon at bounding box center [54, 99] width 11 height 11
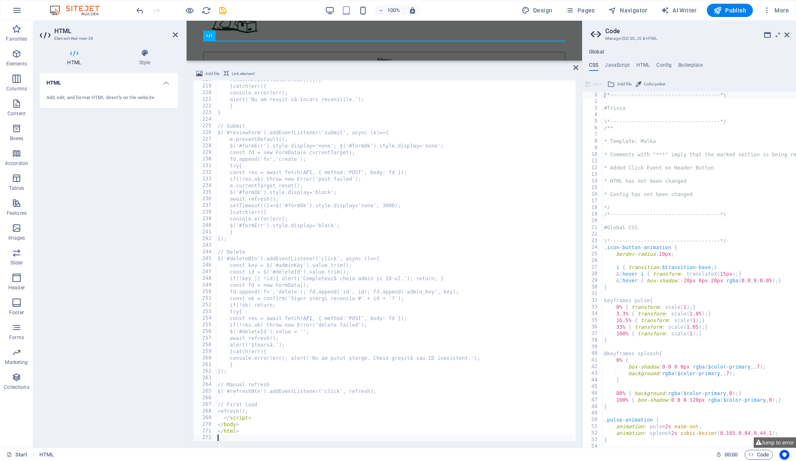
scroll to position [1444, 0]
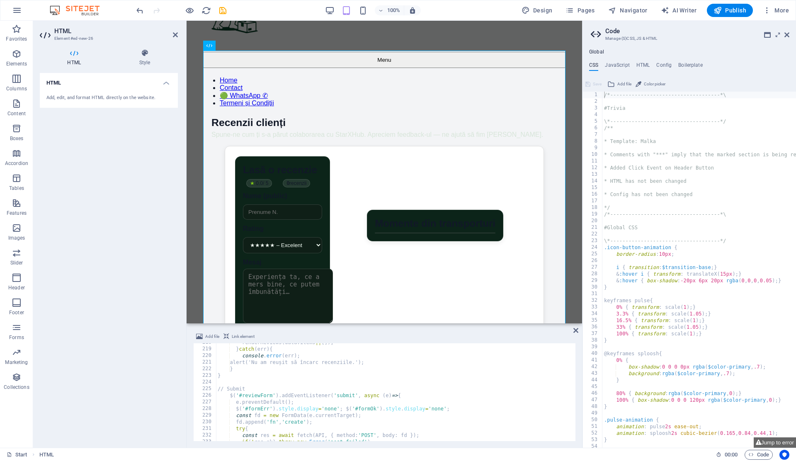
drag, startPoint x: 390, startPoint y: 61, endPoint x: 398, endPoint y: 322, distance: 261.3
click at [398, 322] on div "Preset H2 Container Preset Container Preset HTML Input Form Form Input Spacer P…" at bounding box center [385, 234] width 396 height 427
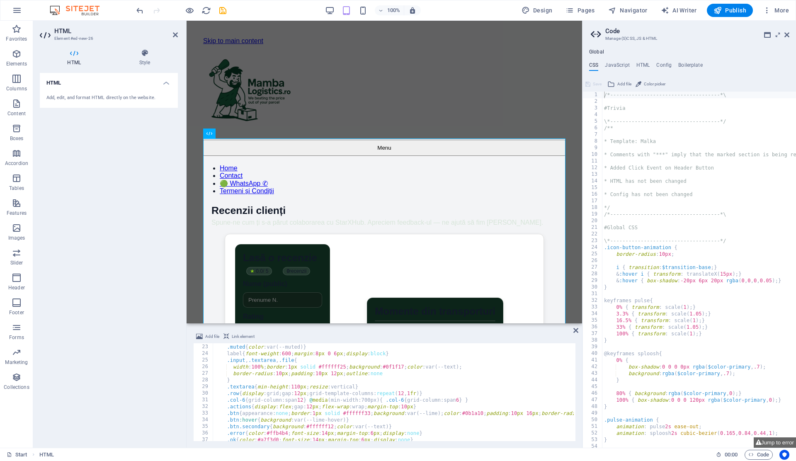
scroll to position [0, 0]
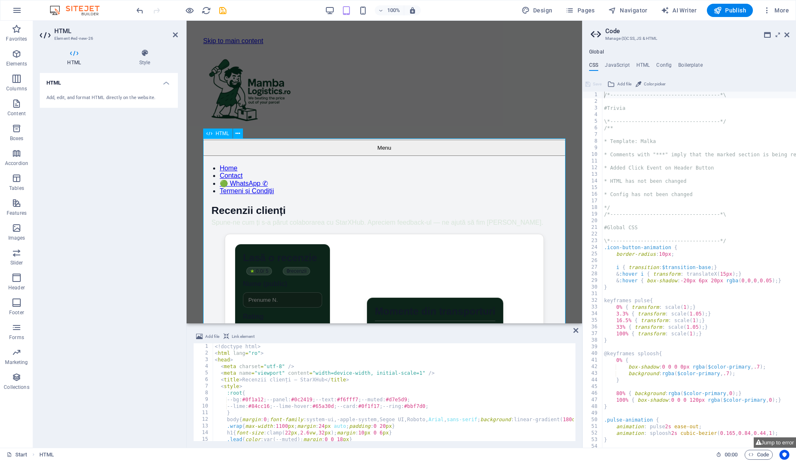
drag, startPoint x: 515, startPoint y: 345, endPoint x: 336, endPoint y: 161, distance: 256.8
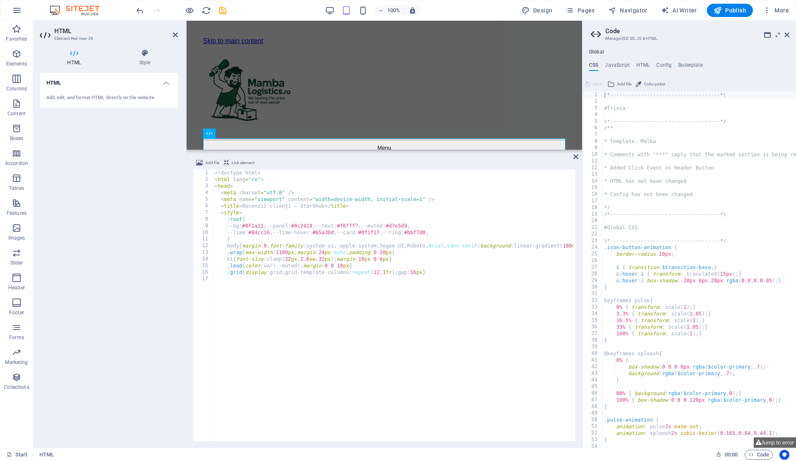
scroll to position [262, 0]
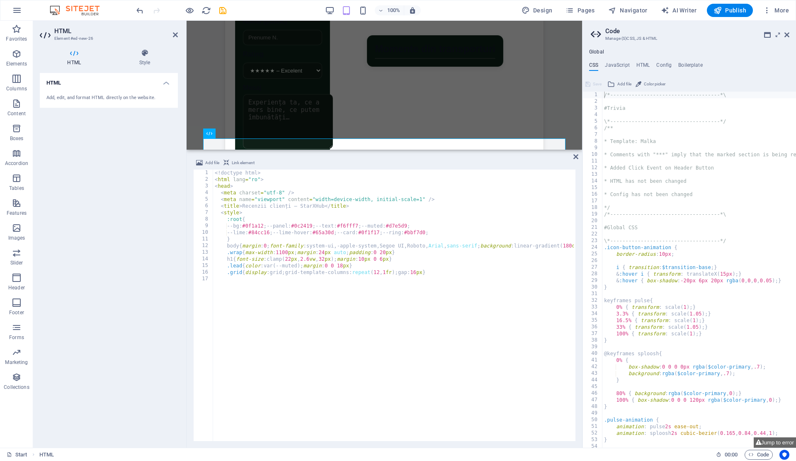
drag, startPoint x: 323, startPoint y: 324, endPoint x: 341, endPoint y: 131, distance: 193.2
click at [341, 131] on div "Preset H2 Container Preset Container Preset HTML Input Form Form Input Spacer P…" at bounding box center [385, 234] width 396 height 427
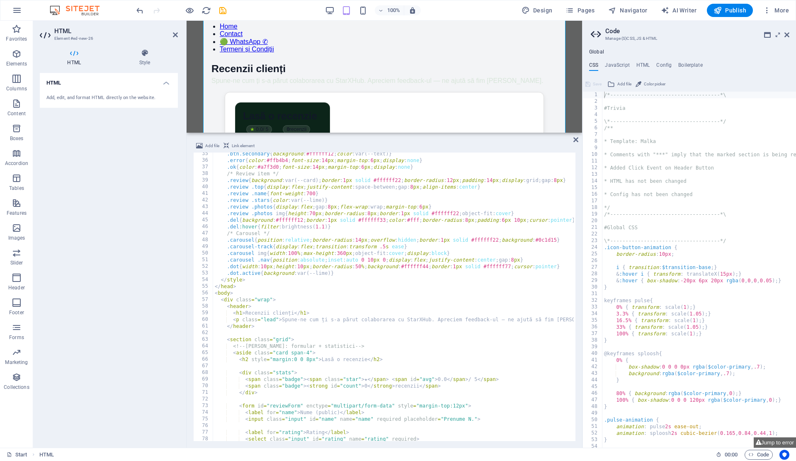
scroll to position [229, 0]
drag, startPoint x: 283, startPoint y: 319, endPoint x: 374, endPoint y: 327, distance: 91.5
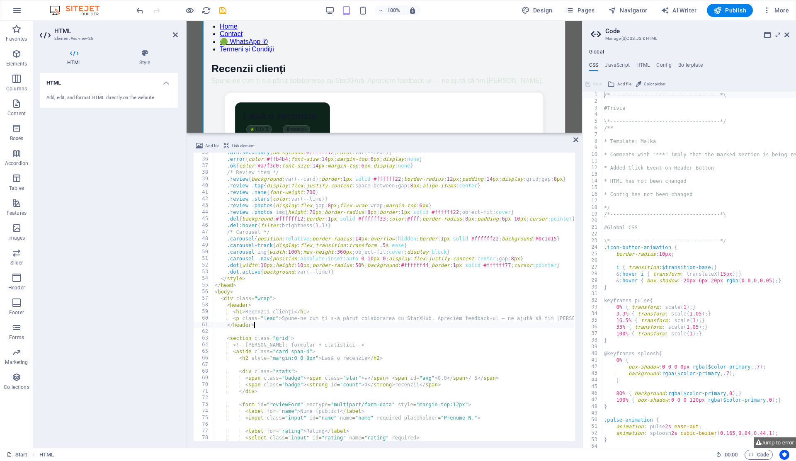
type textarea "<p class="lead">Spune-ne cum ți s-a părut colaborarea cu StarXHub. Apreciem fee…"
drag, startPoint x: 430, startPoint y: 318, endPoint x: 280, endPoint y: 317, distance: 149.7
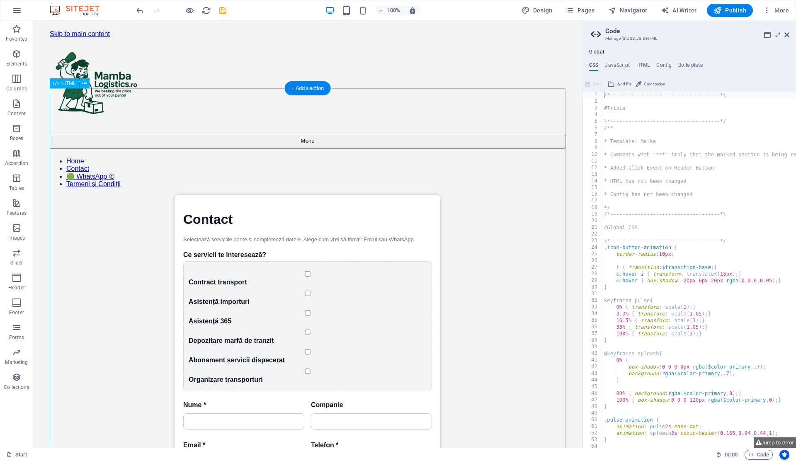
scroll to position [0, 0]
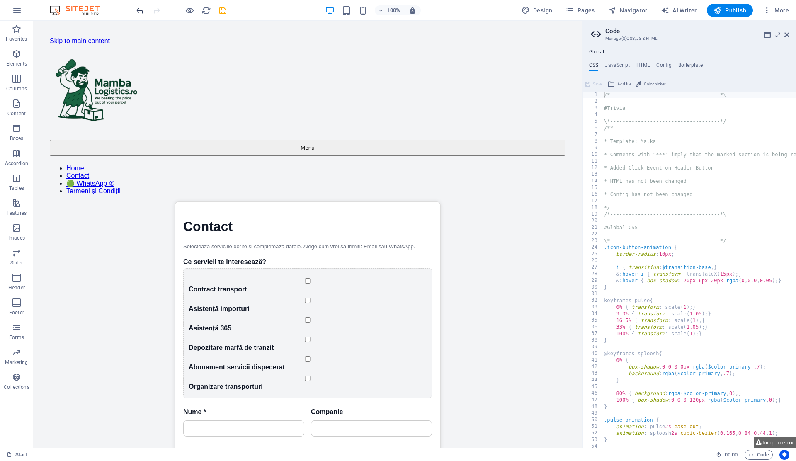
click at [144, 9] on span "undo" at bounding box center [140, 11] width 10 height 10
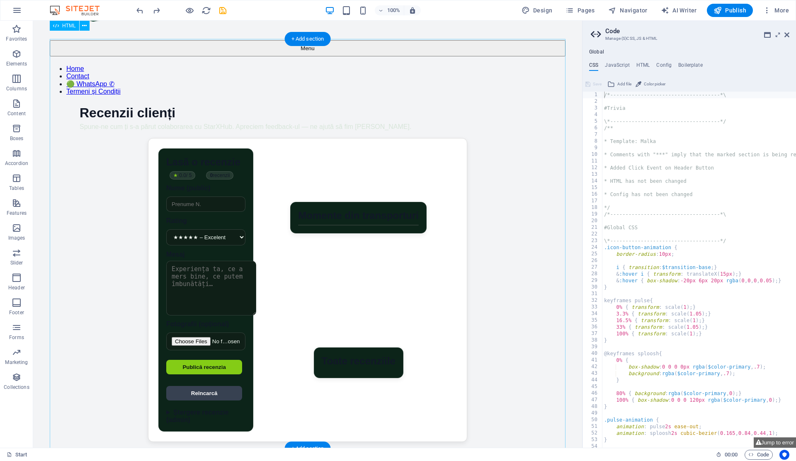
scroll to position [90, 0]
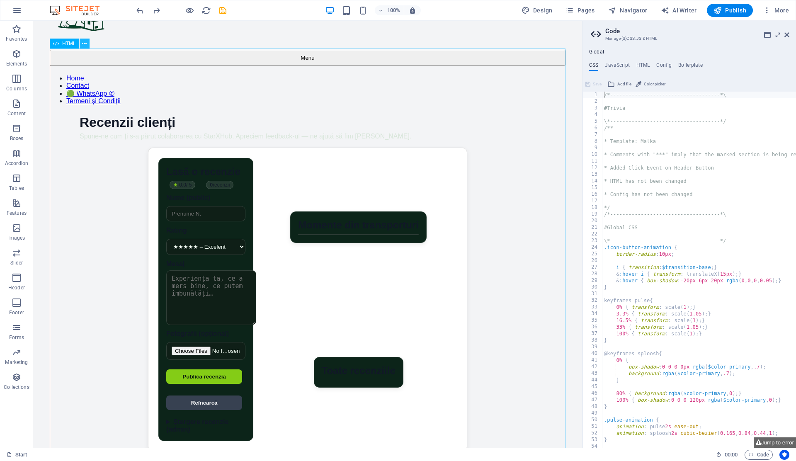
click at [86, 41] on icon at bounding box center [84, 43] width 5 height 9
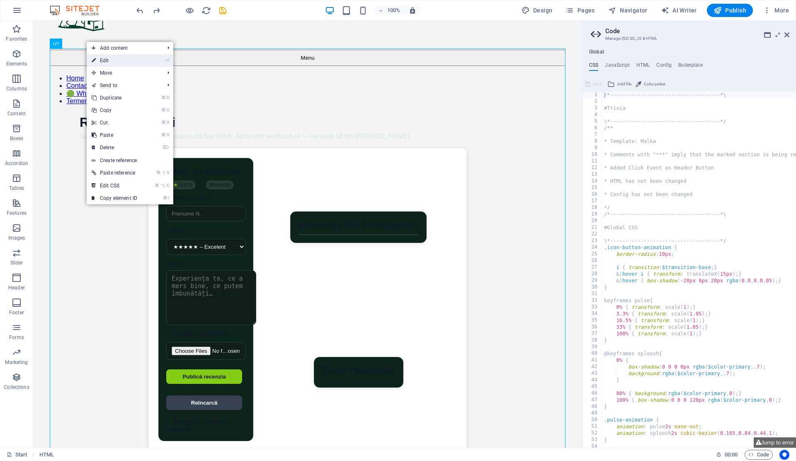
click at [116, 61] on link "⏎ Edit" at bounding box center [115, 60] width 56 height 12
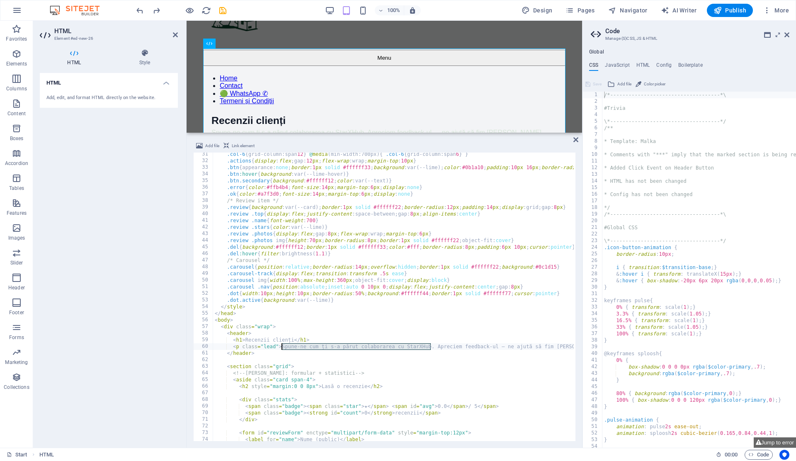
type textarea "<p class="lead">Apreciem feedback-ul — ne ajută să fim mai buni.</p>"
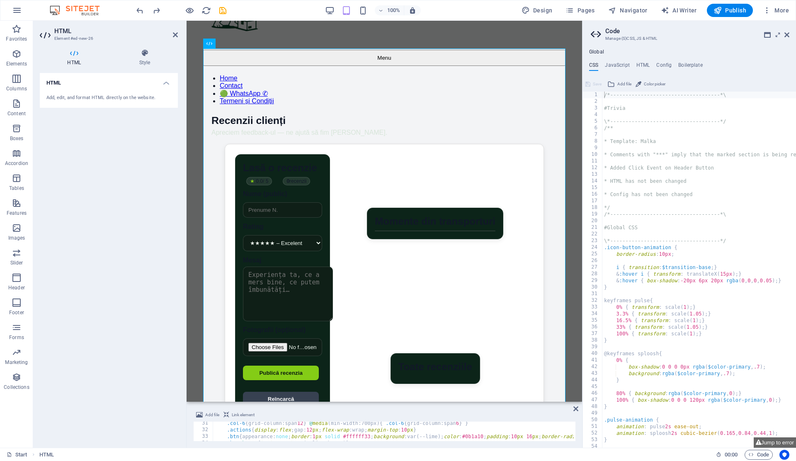
drag, startPoint x: 534, startPoint y: 133, endPoint x: 500, endPoint y: 410, distance: 279.5
click at [500, 410] on div "Preset H2 Container Preset Container Preset HTML Input Form Form Input Spacer P…" at bounding box center [385, 234] width 396 height 427
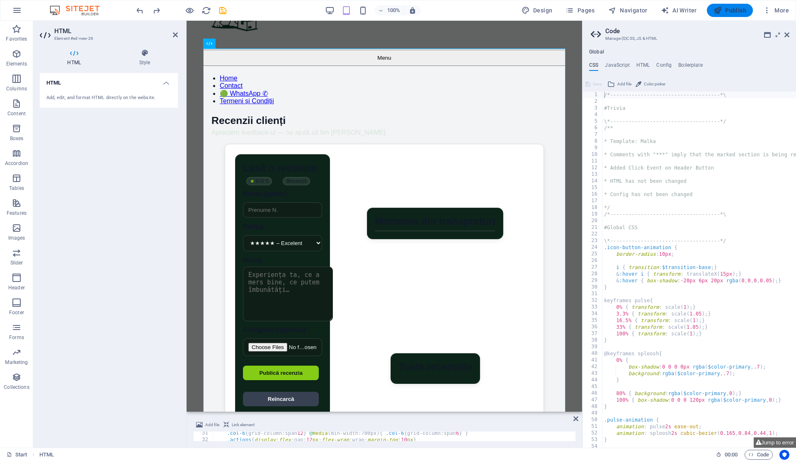
click at [735, 12] on span "Publish" at bounding box center [729, 10] width 33 height 8
checkbox input "false"
